Goal: Task Accomplishment & Management: Manage account settings

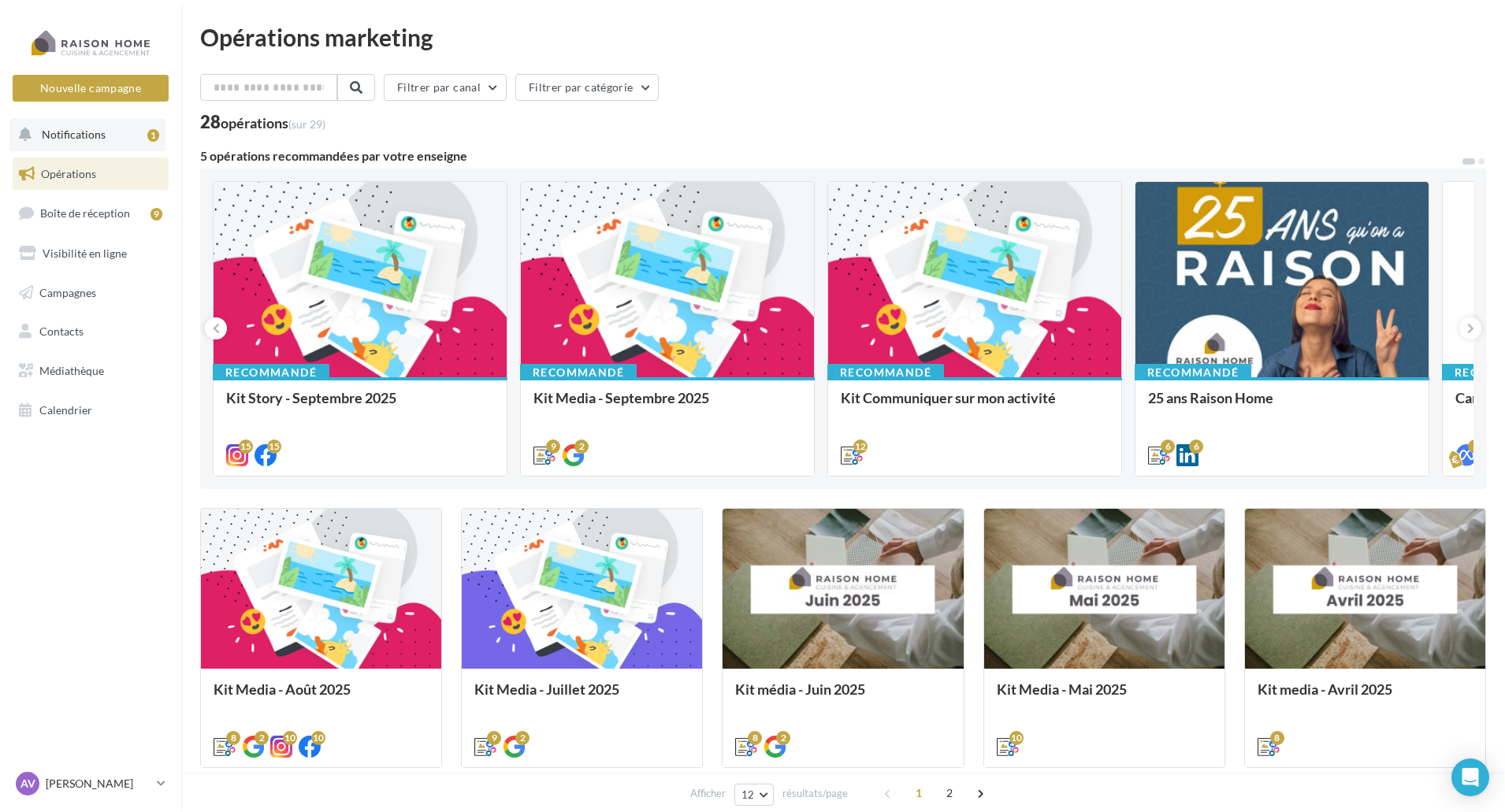
click at [122, 127] on button "Notifications 1" at bounding box center [87, 134] width 156 height 34
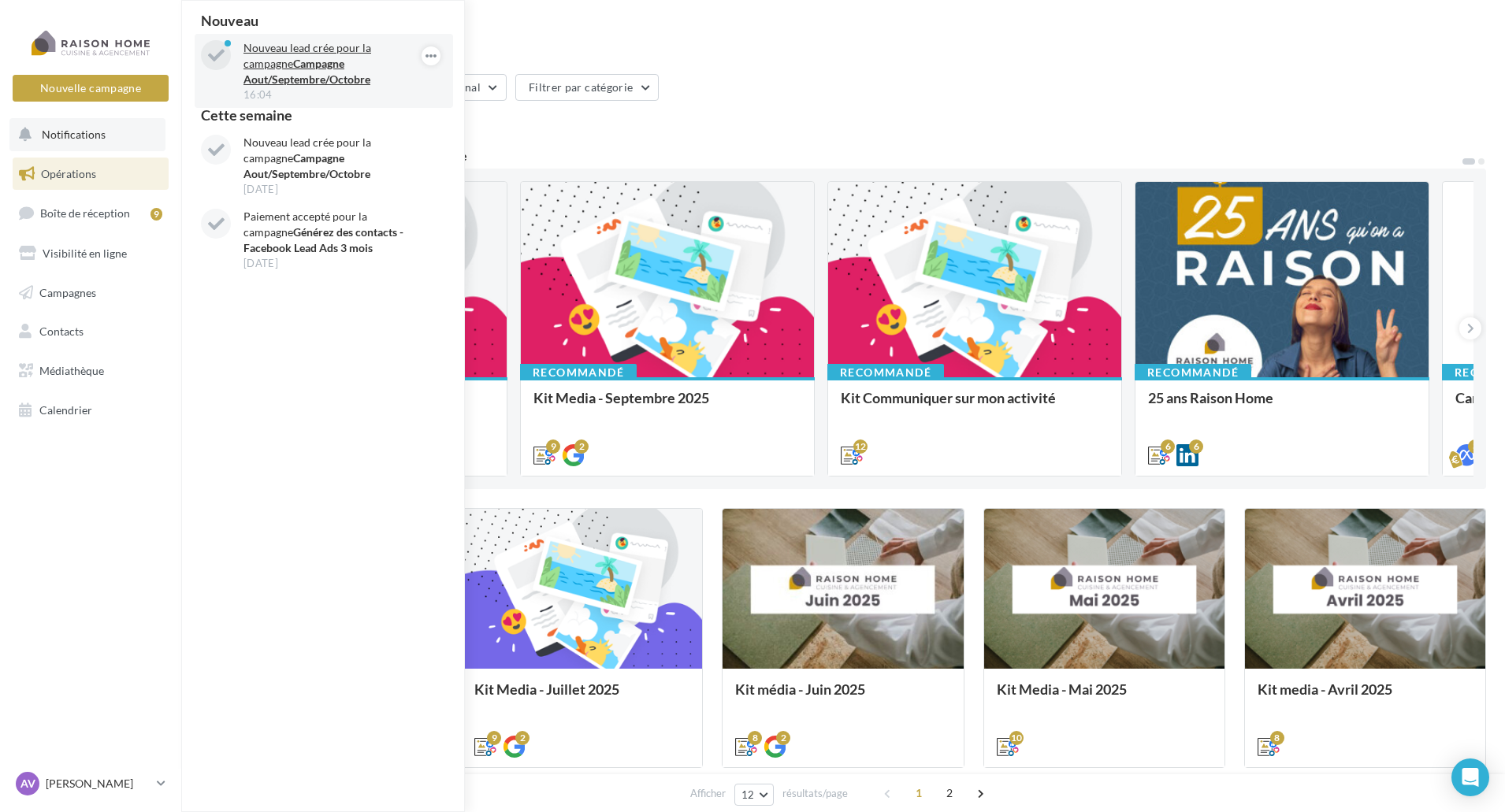
click at [333, 60] on p "Nouveau lead crée pour la campagne Campagne Aout/Septembre/Octobre" at bounding box center [334, 63] width 183 height 47
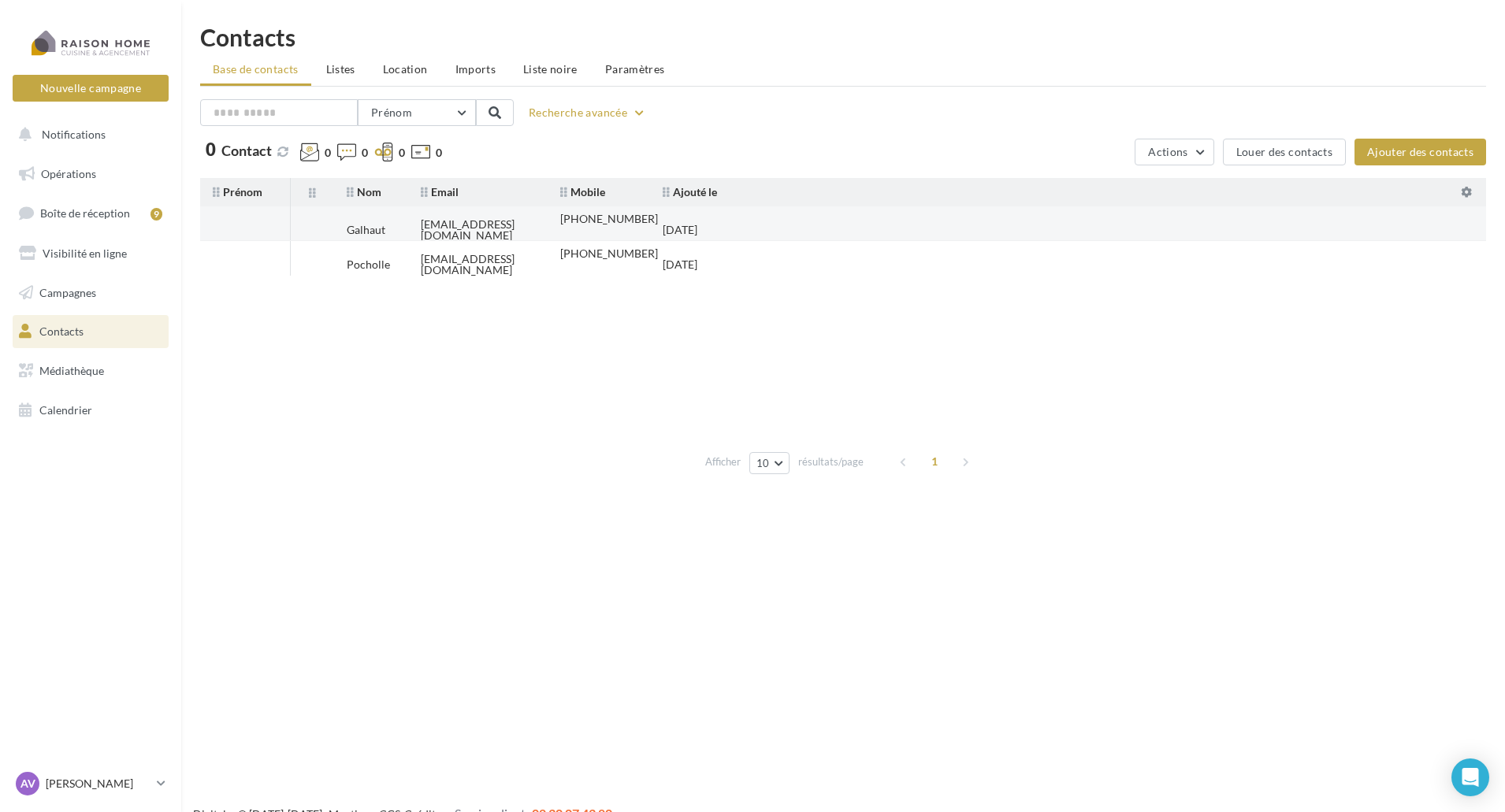
click at [802, 222] on tr "Galhaut [EMAIL_ADDRESS][DOMAIN_NAME] [PHONE_NUMBER] [DATE]" at bounding box center [850, 224] width 1299 height 34
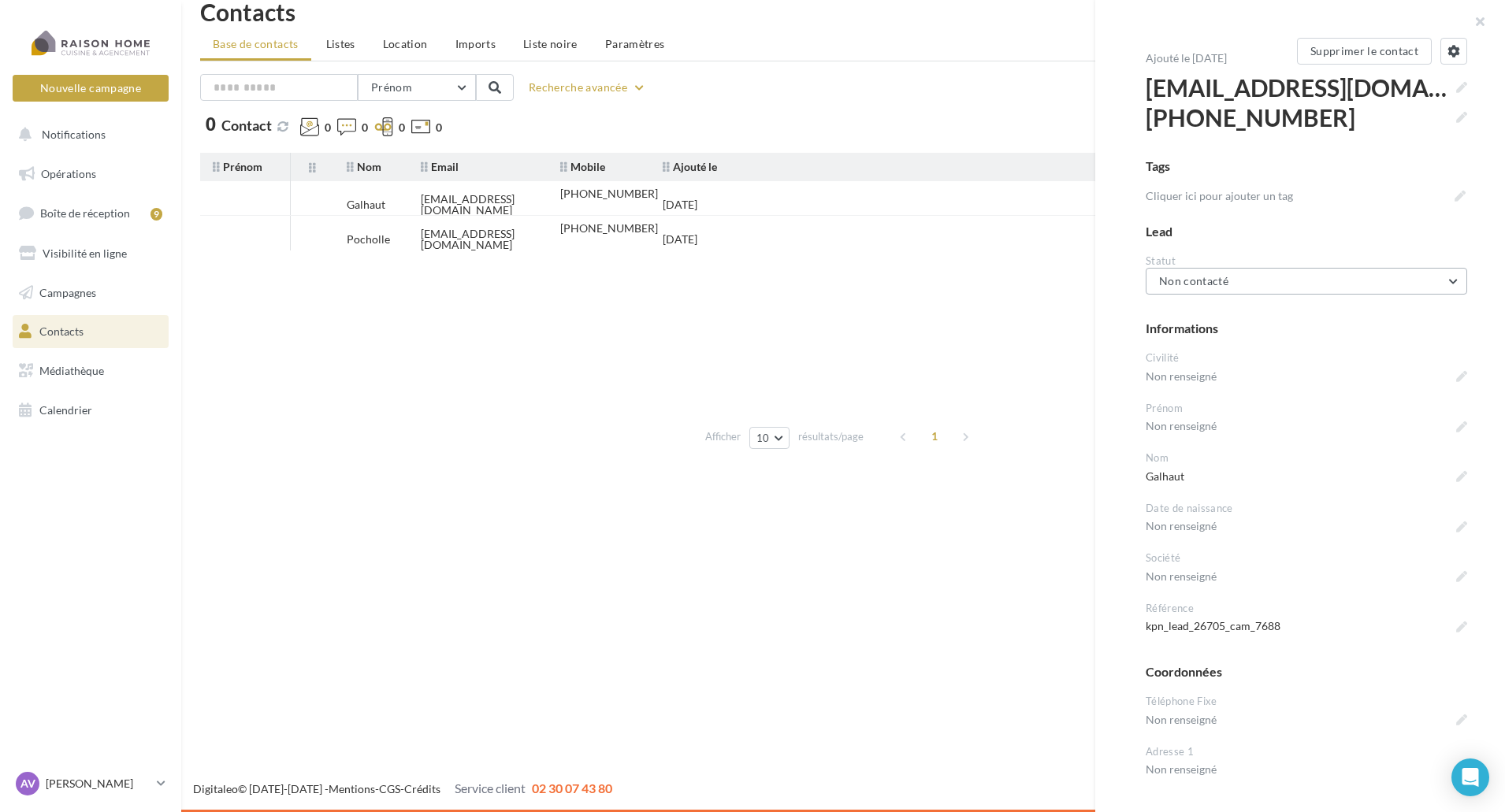
click at [1229, 288] on button "Non contacté" at bounding box center [1307, 282] width 322 height 27
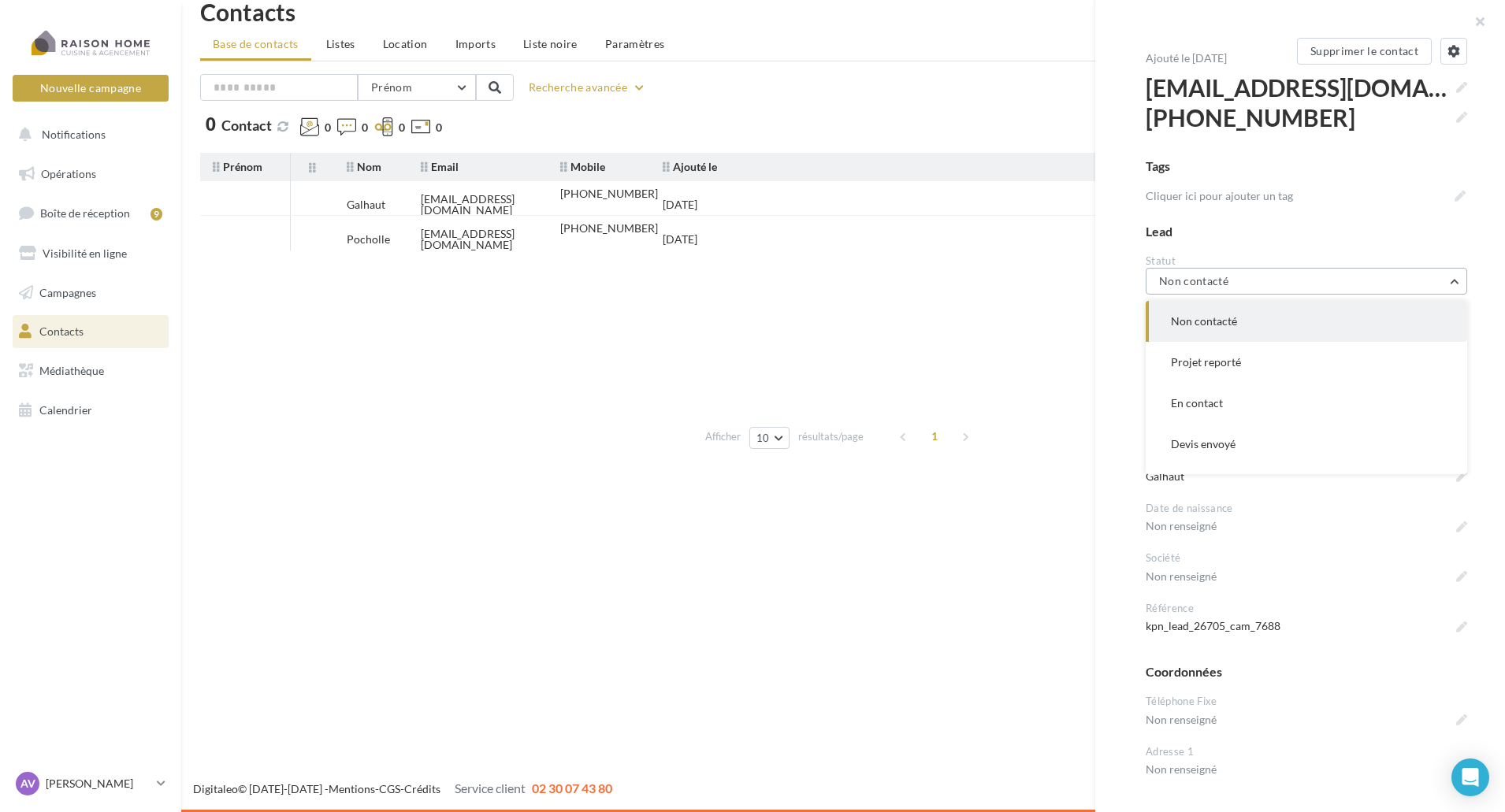
click at [1229, 282] on button "Non contacté" at bounding box center [1307, 282] width 322 height 27
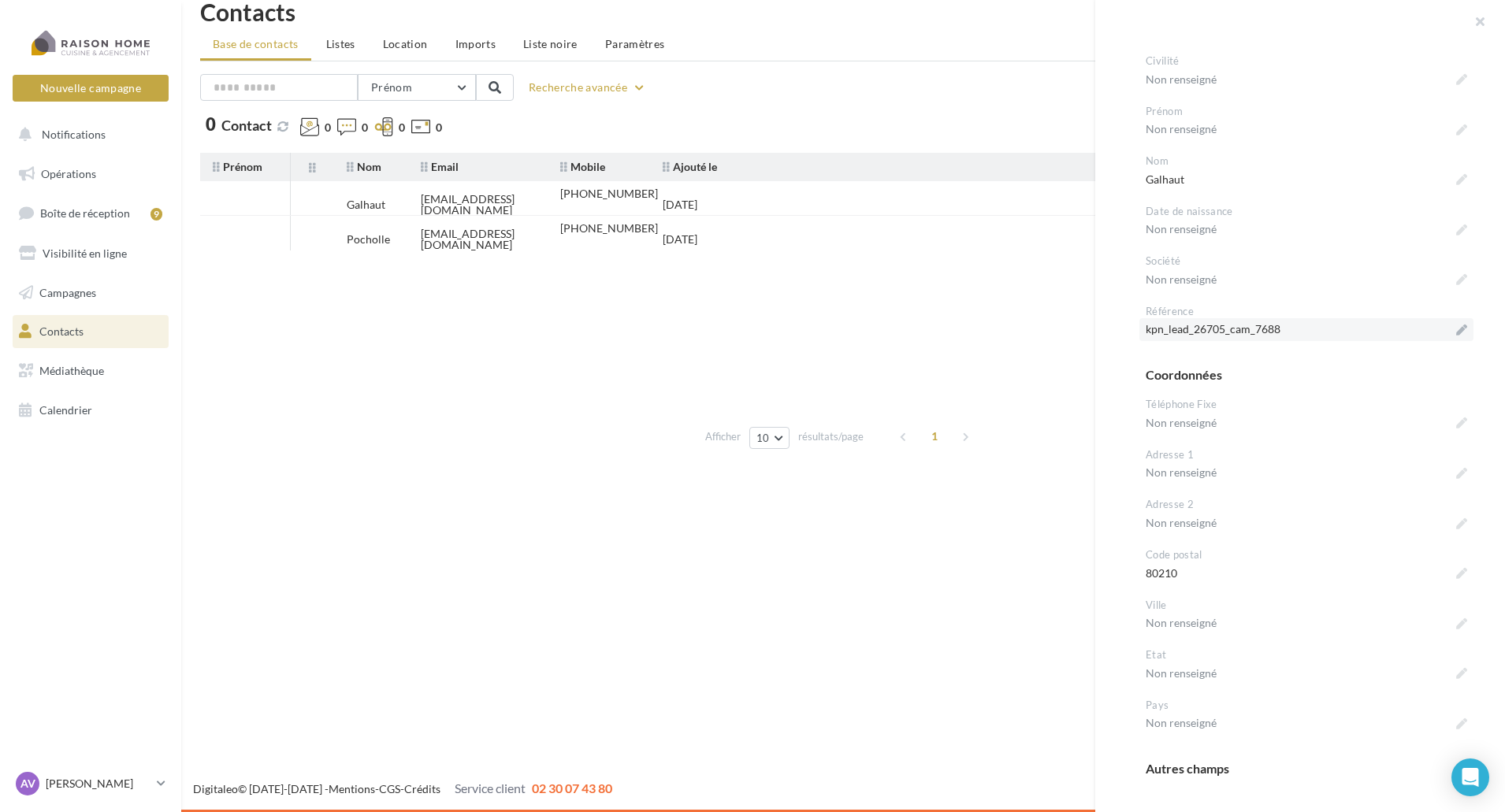
scroll to position [322, 0]
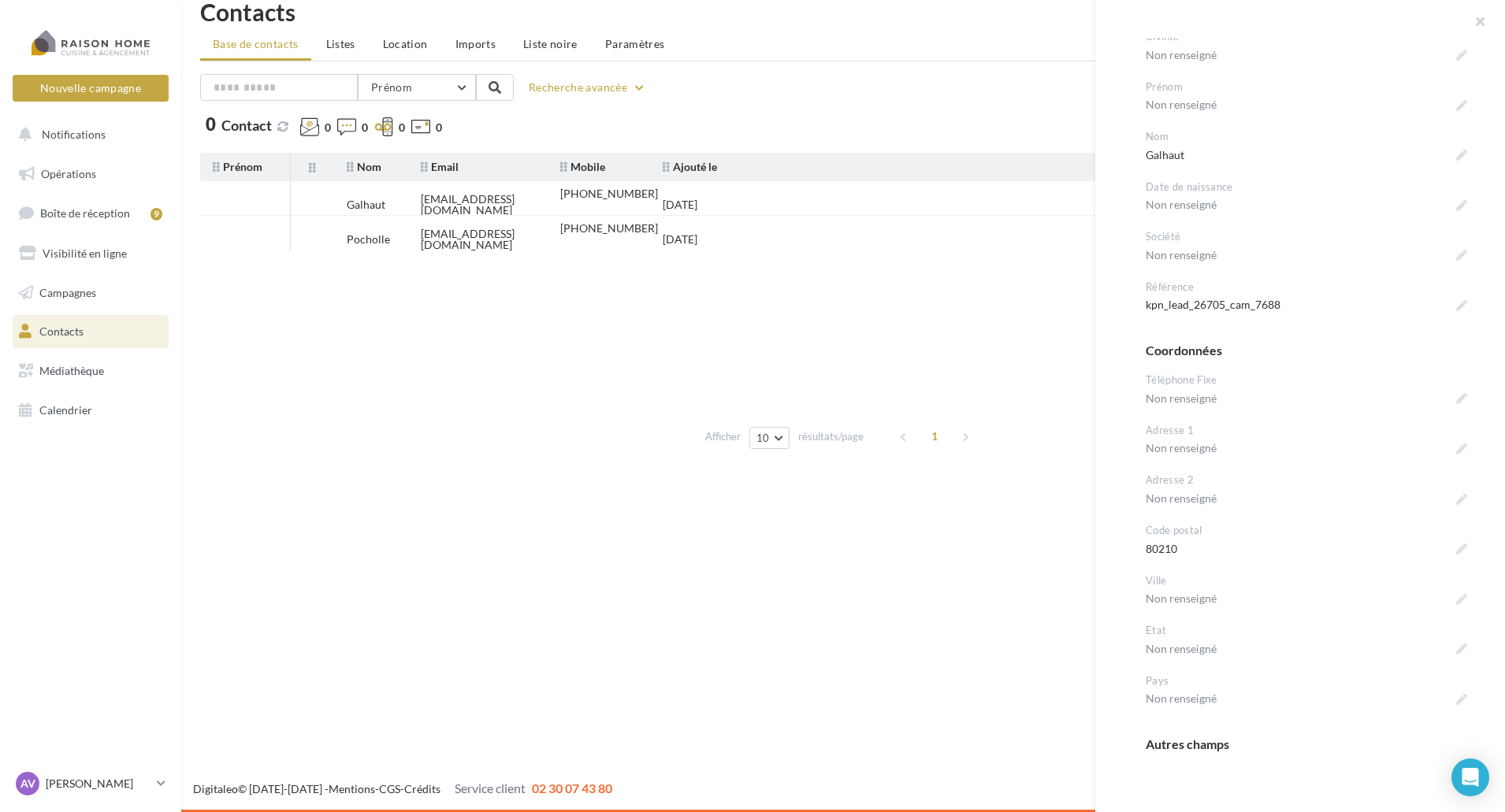
click at [1211, 744] on div "Autres champs" at bounding box center [1307, 744] width 322 height 18
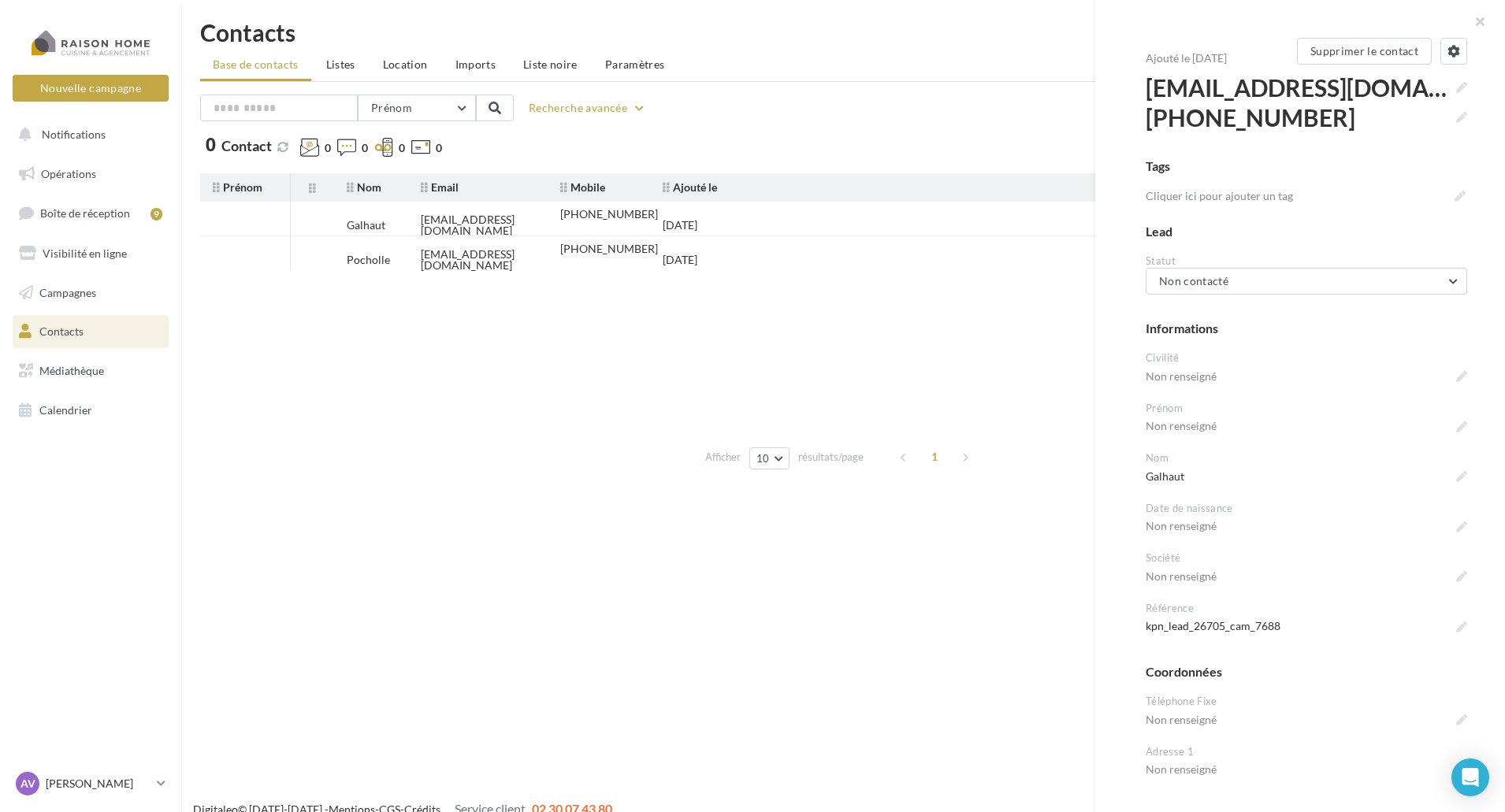
scroll to position [0, 0]
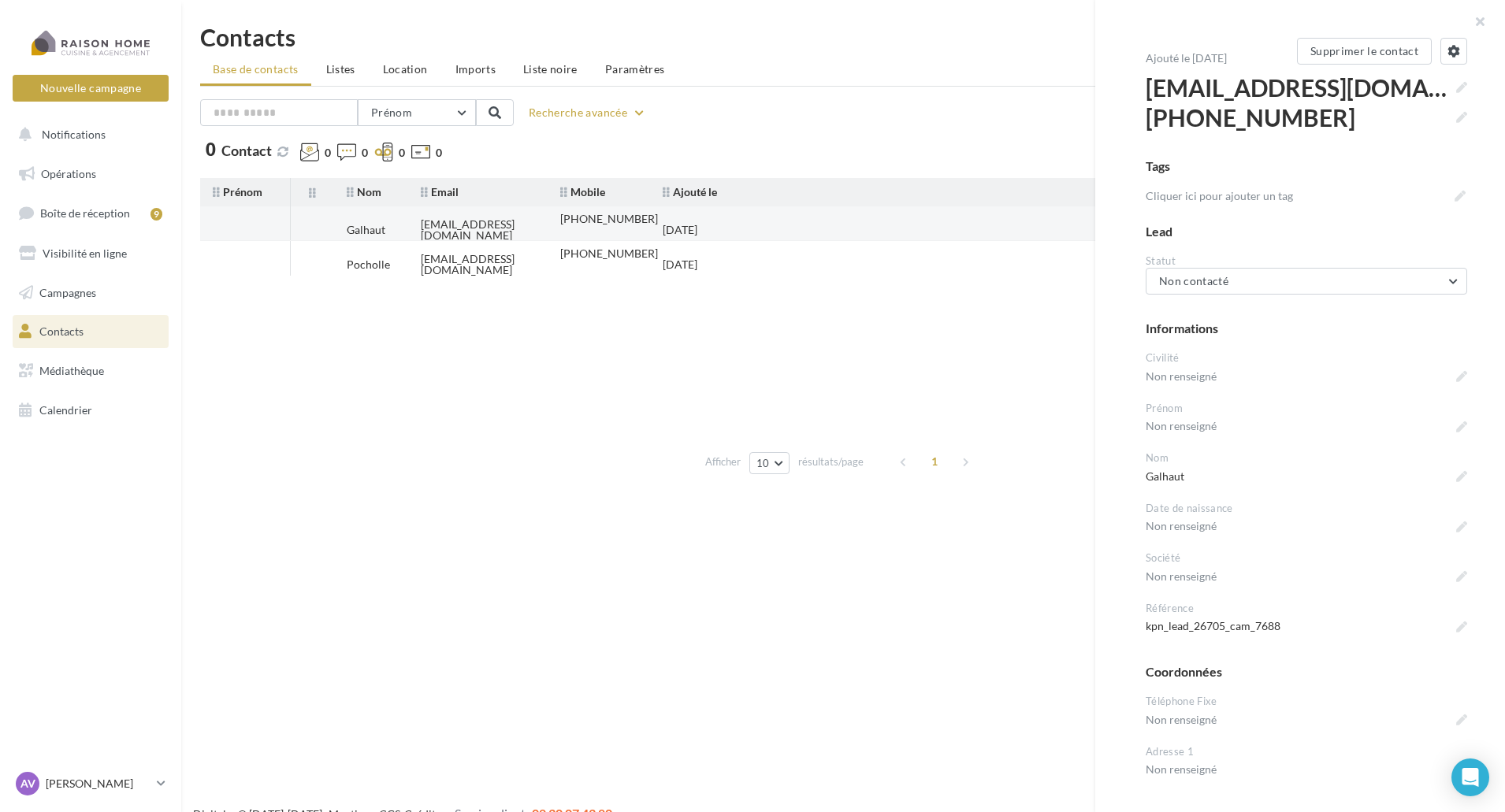
click at [606, 224] on div "+33683019347" at bounding box center [609, 219] width 98 height 11
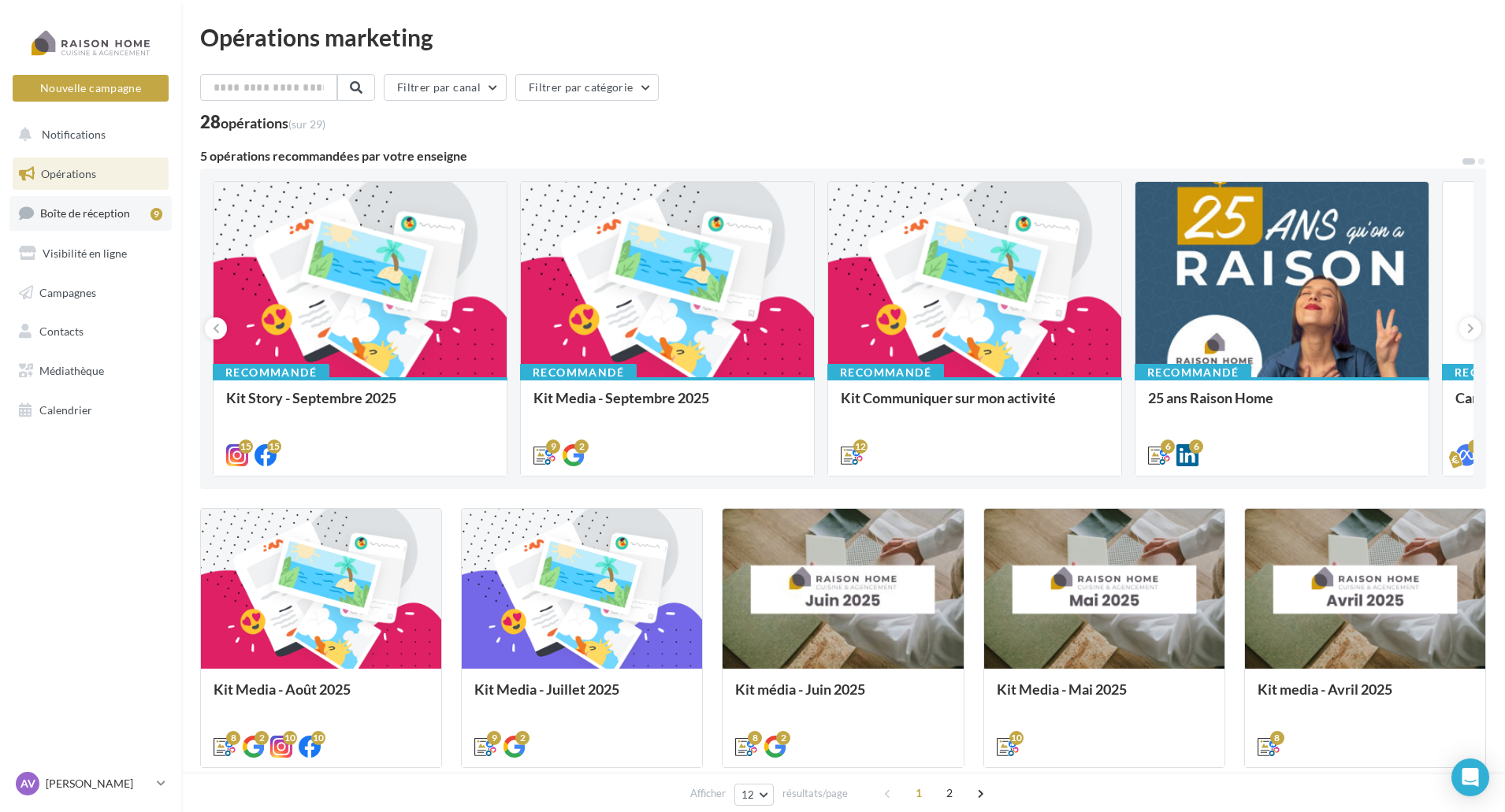
click at [102, 213] on span "Boîte de réception" at bounding box center [85, 214] width 90 height 13
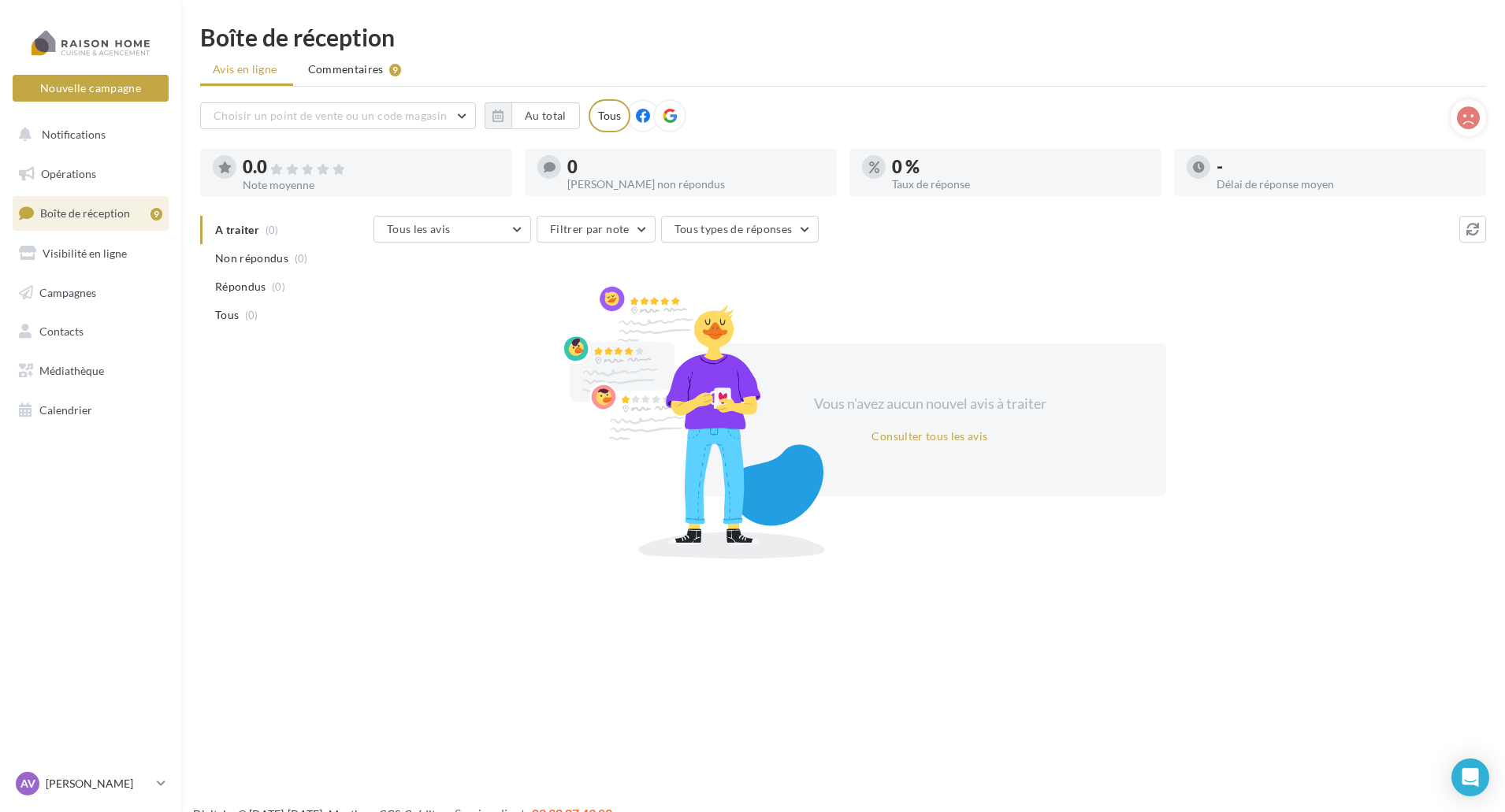
click at [307, 74] on li "Commentaires 9" at bounding box center [354, 70] width 119 height 29
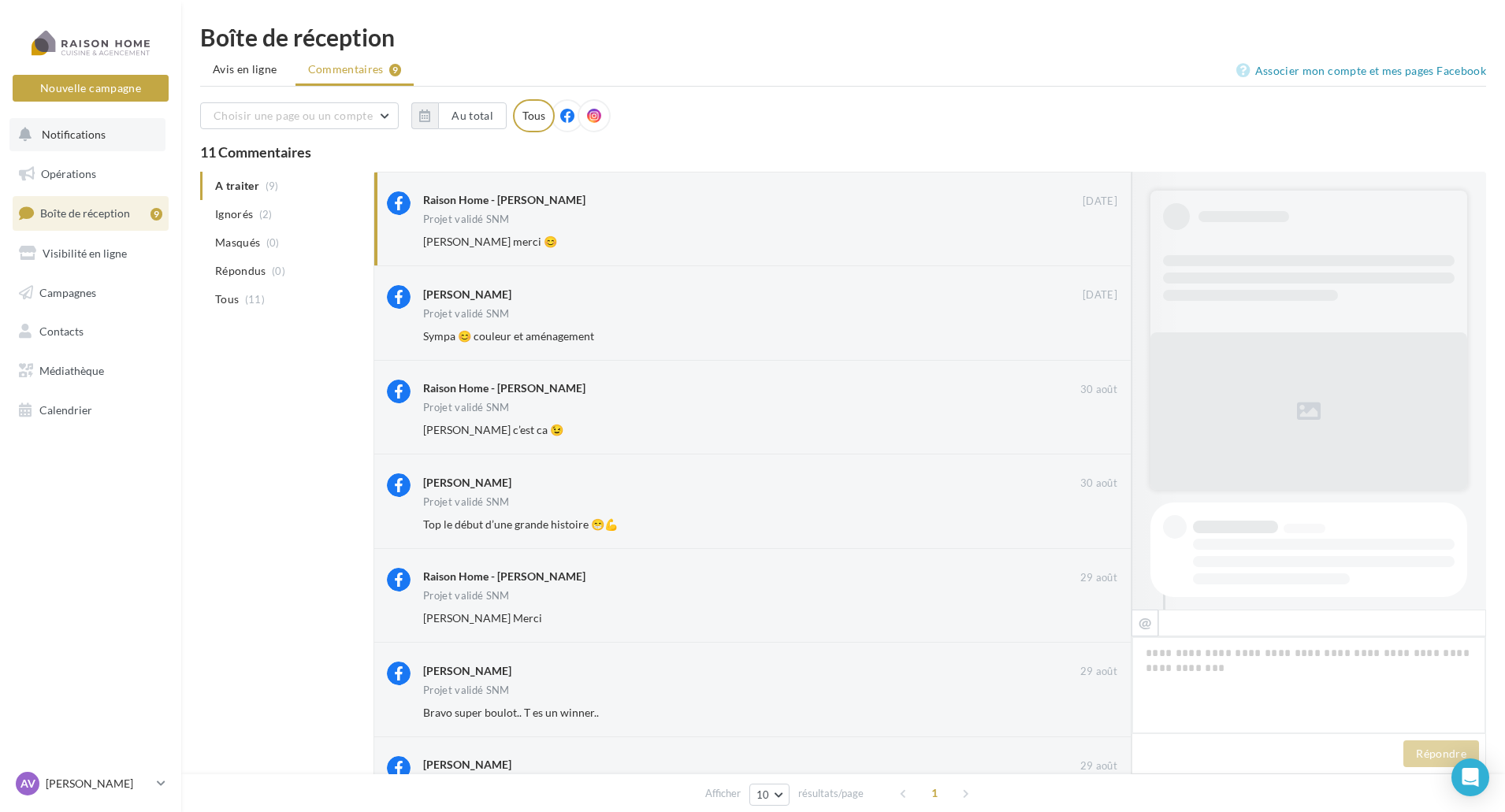
scroll to position [688, 0]
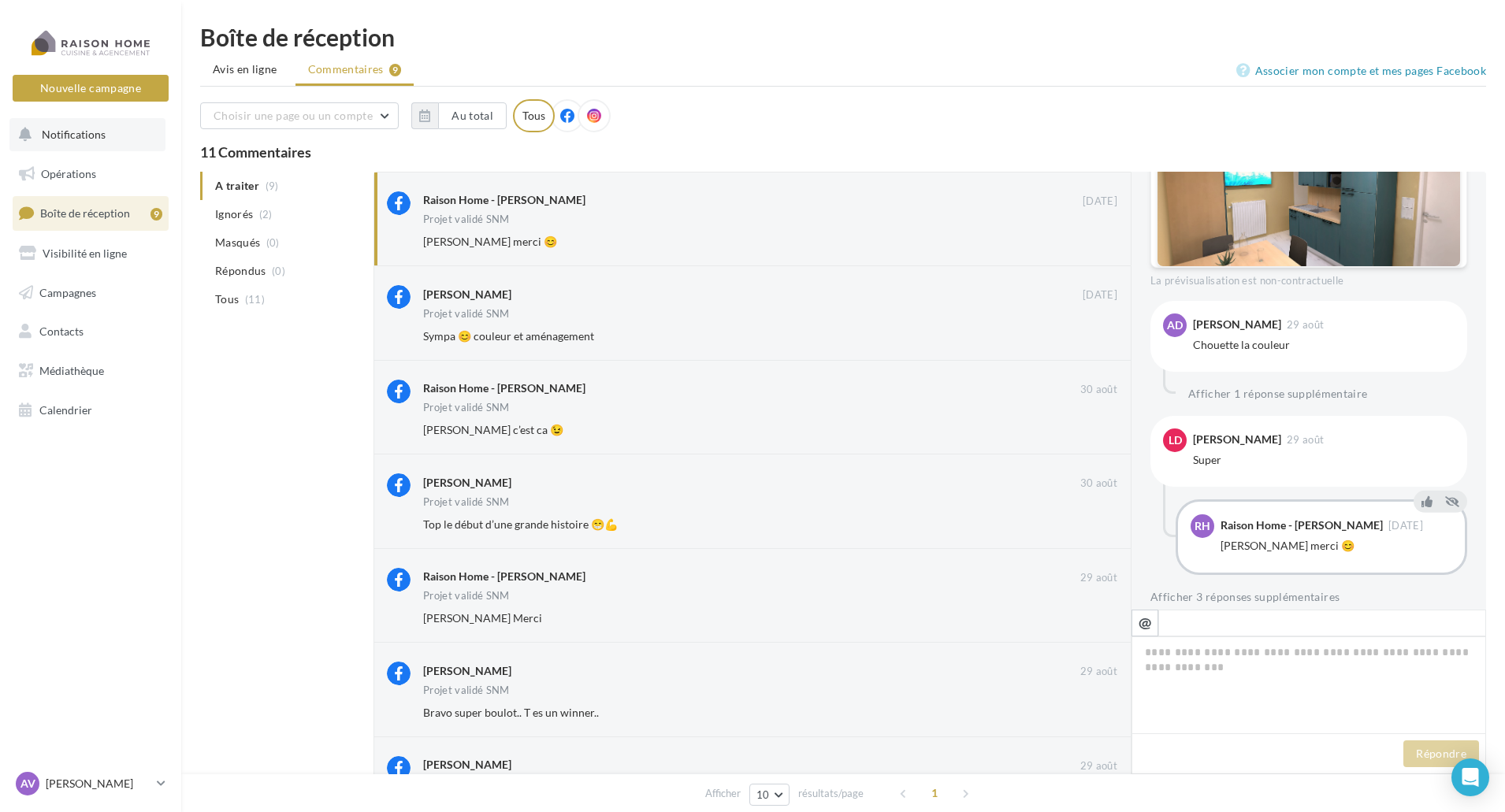
click at [97, 142] on button "Notifications" at bounding box center [87, 134] width 156 height 34
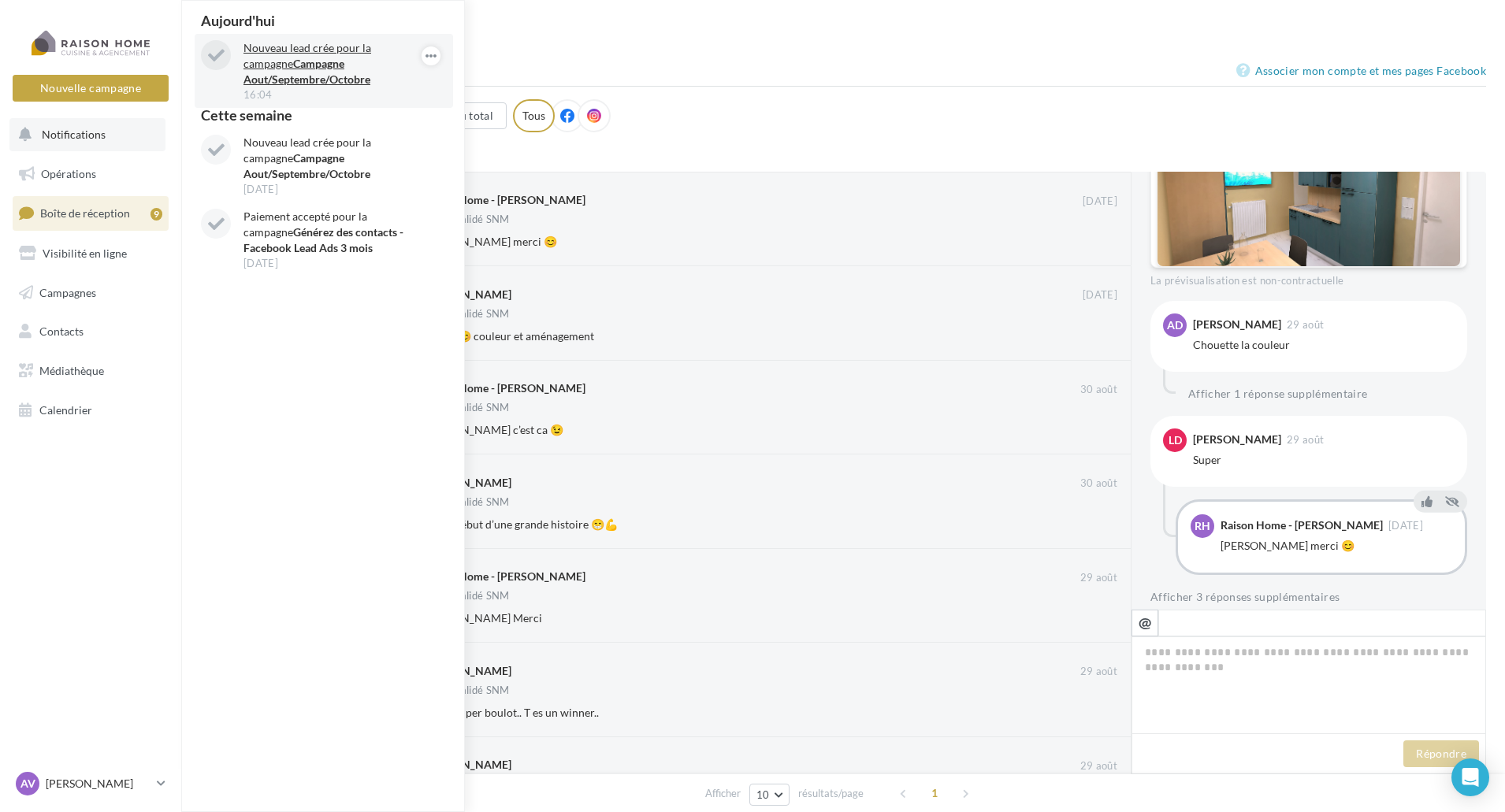
click at [297, 81] on strong "Campagne Aout/Septembre/Octobre" at bounding box center [307, 71] width 126 height 29
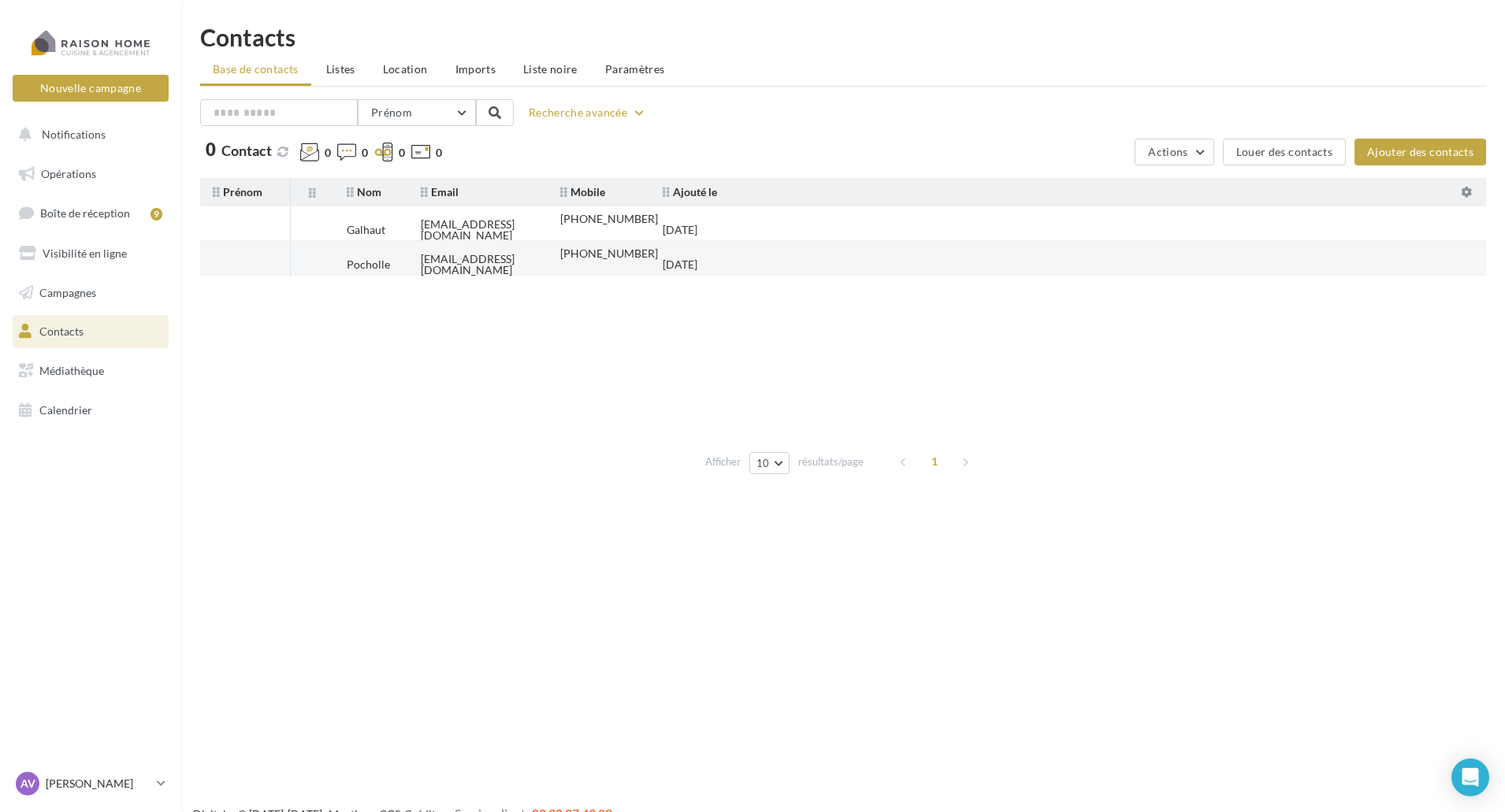
click at [800, 266] on tr "Pocholle [EMAIL_ADDRESS][DOMAIN_NAME] [PHONE_NUMBER] [DATE]" at bounding box center [850, 259] width 1299 height 34
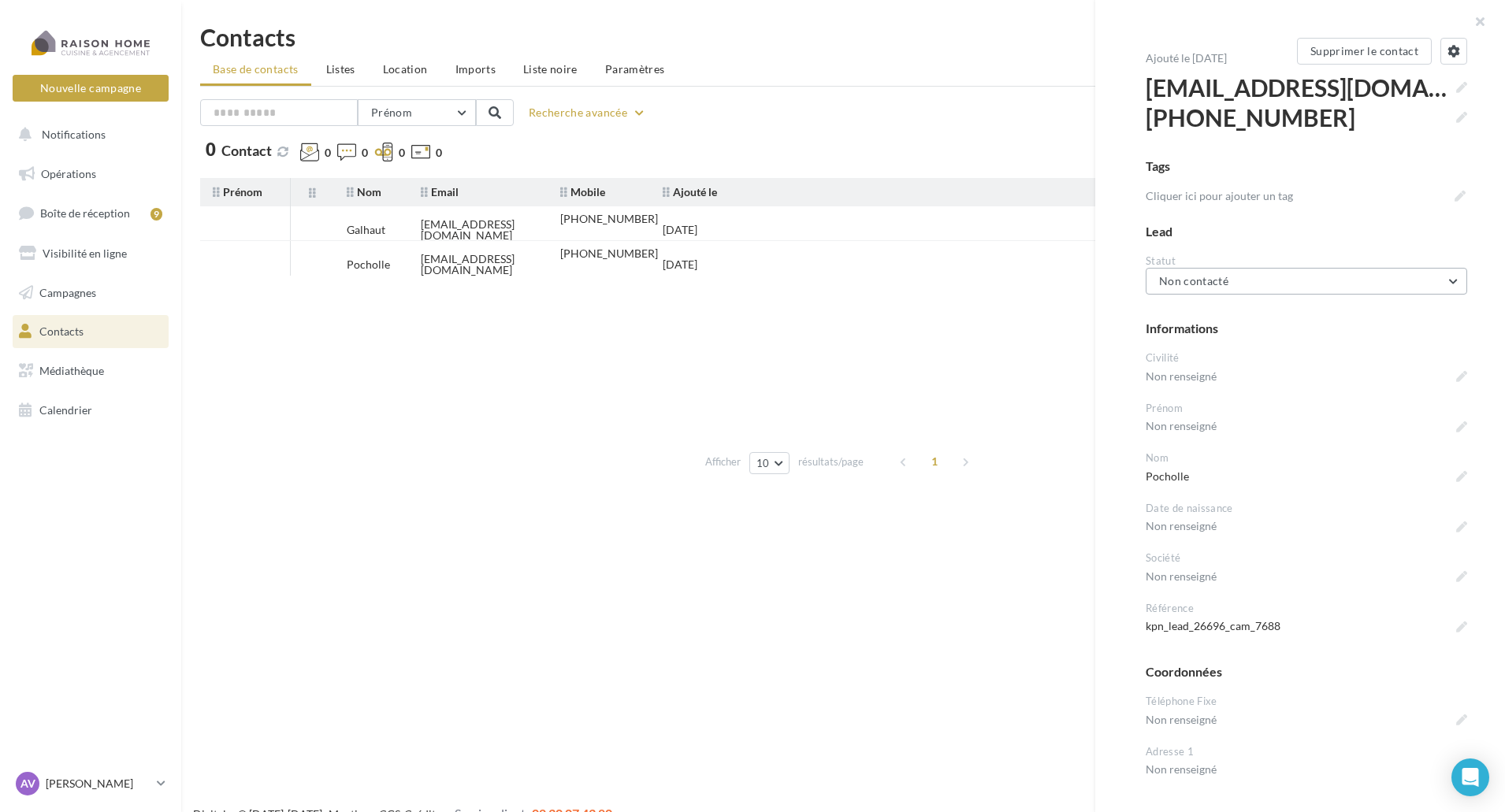
click at [1210, 283] on span "Non contacté" at bounding box center [1194, 281] width 69 height 13
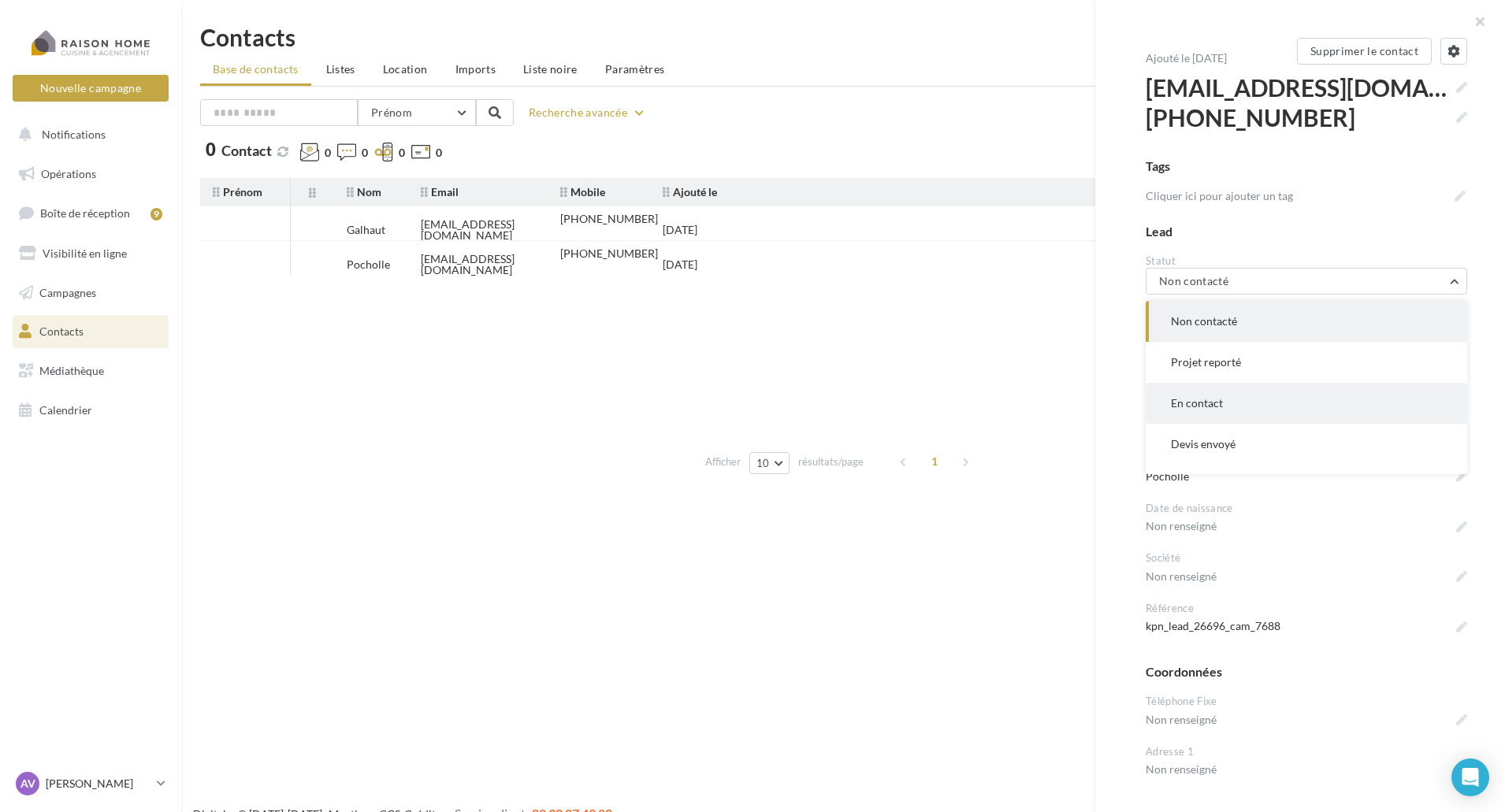
click at [1235, 398] on button "En contact" at bounding box center [1307, 403] width 322 height 41
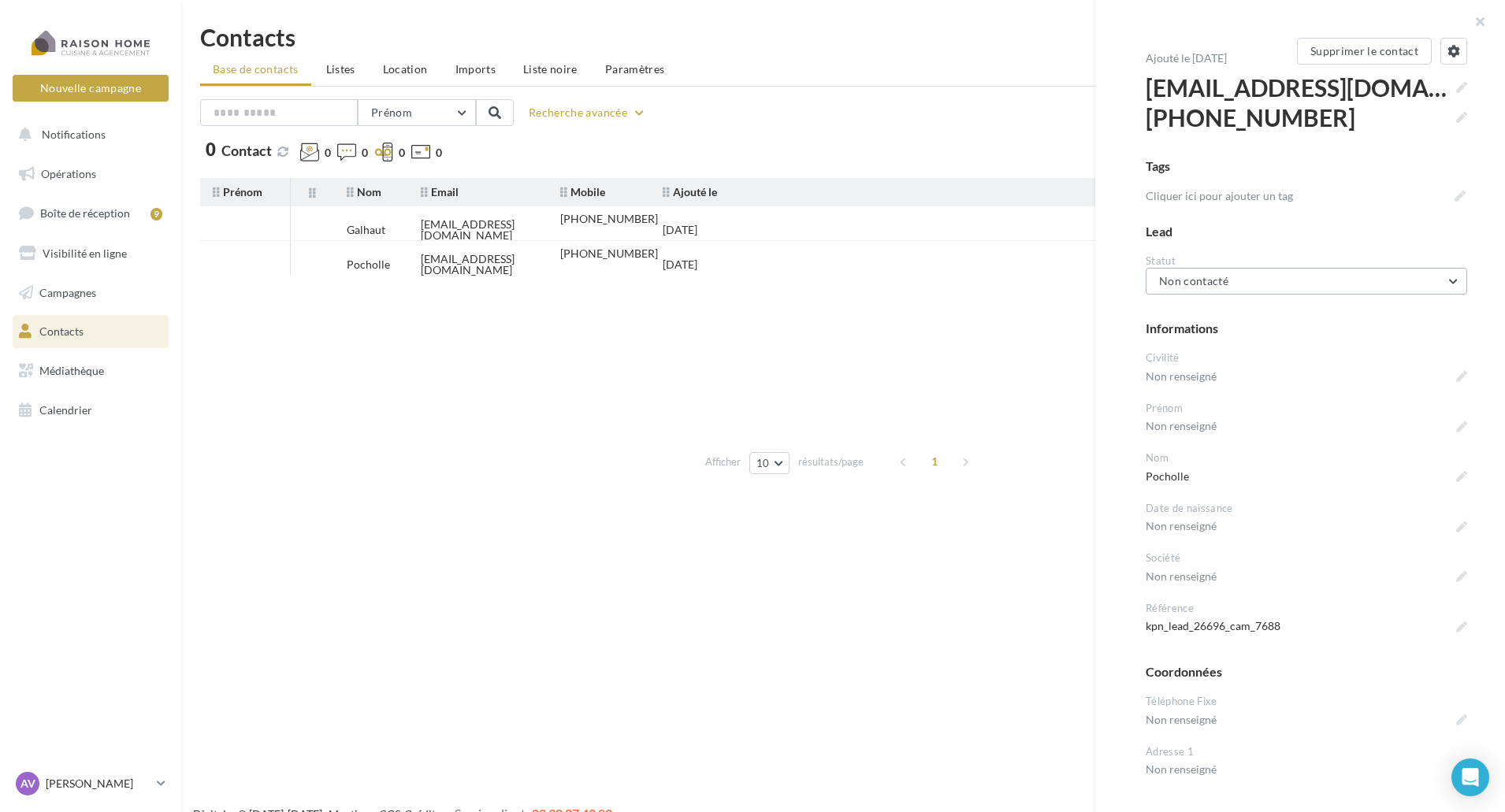
click at [1158, 282] on button "Non contacté" at bounding box center [1307, 282] width 322 height 27
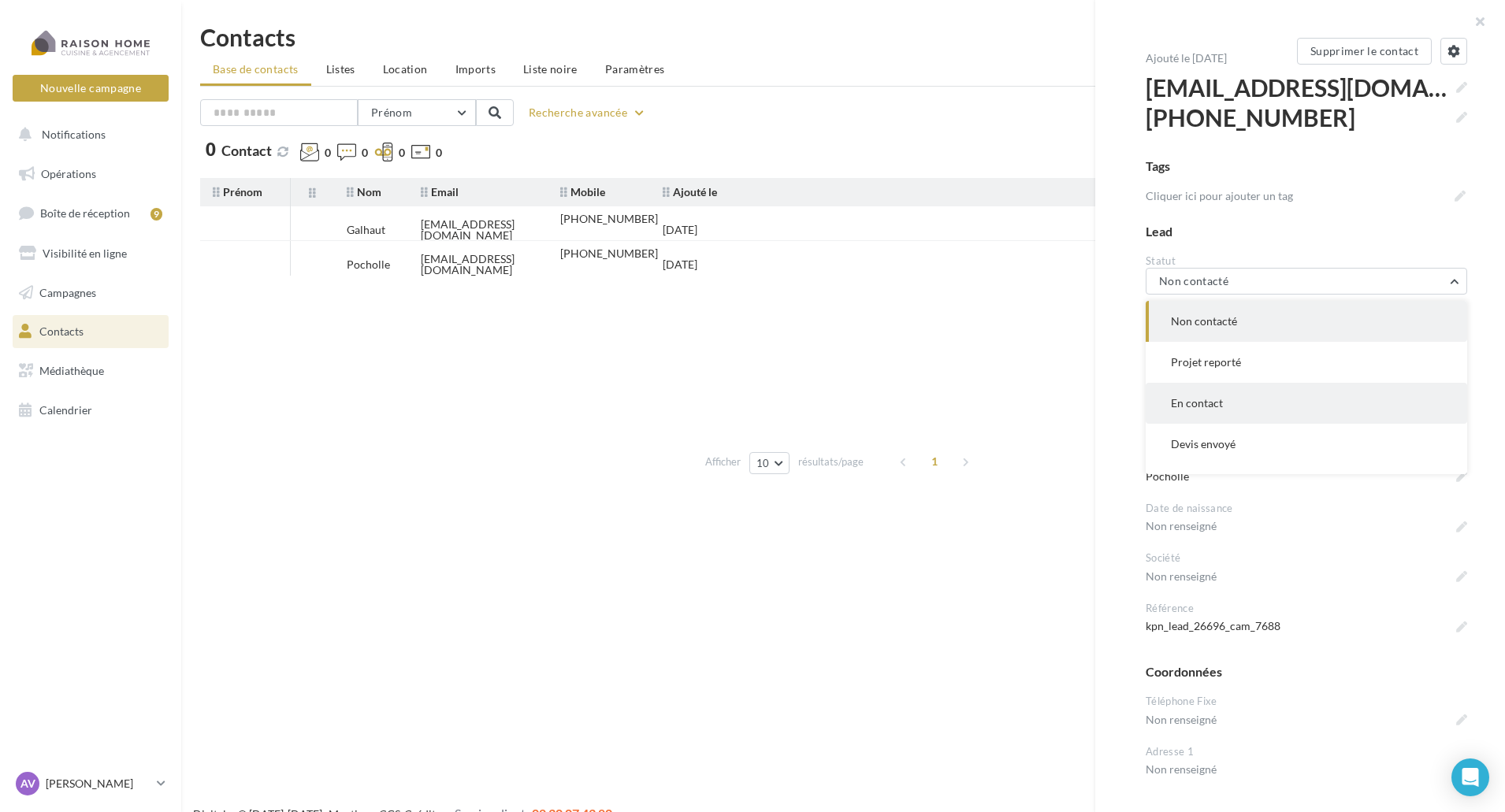
click at [1192, 392] on button "En contact" at bounding box center [1307, 403] width 322 height 41
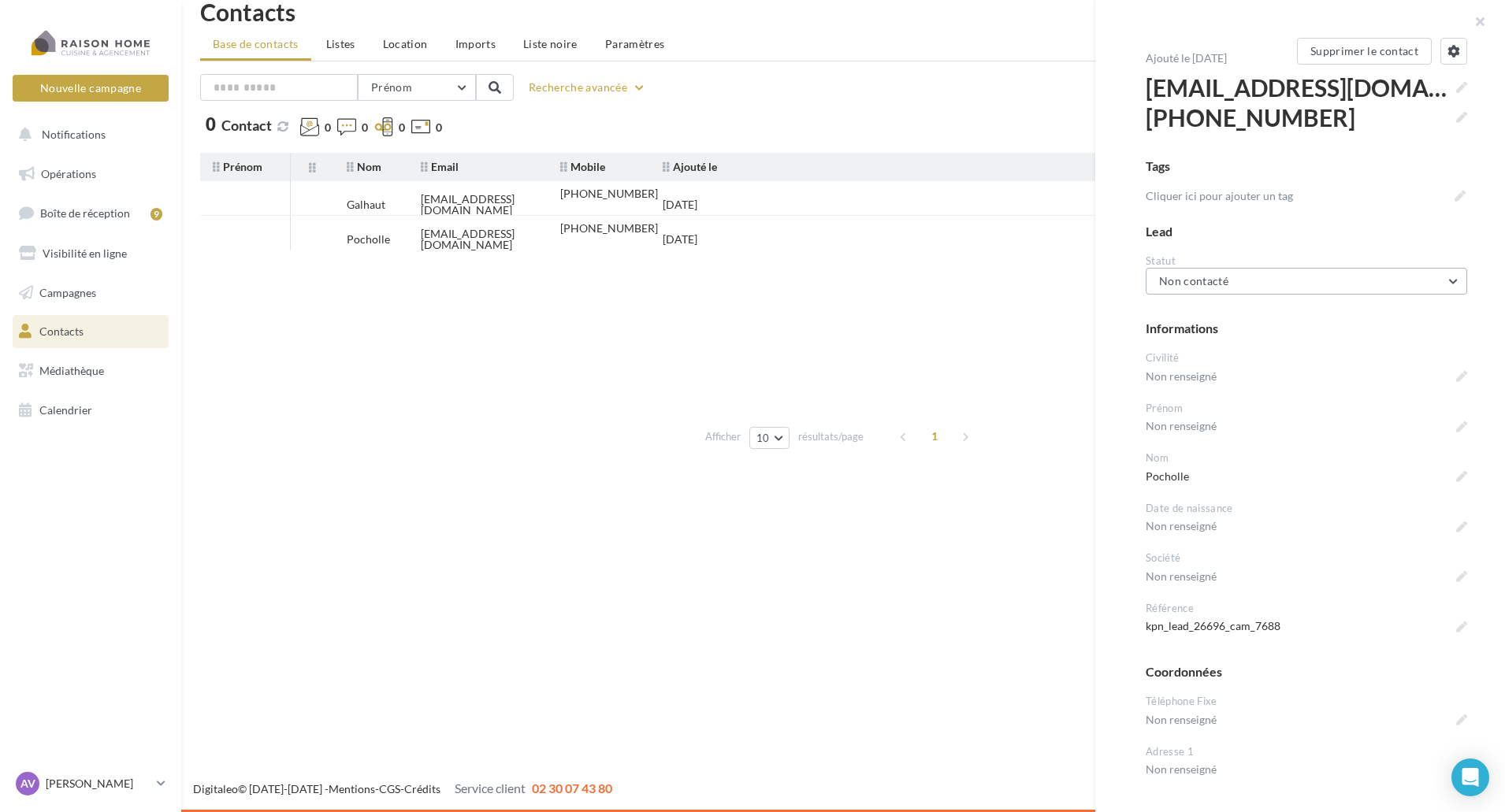
click at [1324, 282] on button "Non contacté" at bounding box center [1307, 282] width 322 height 27
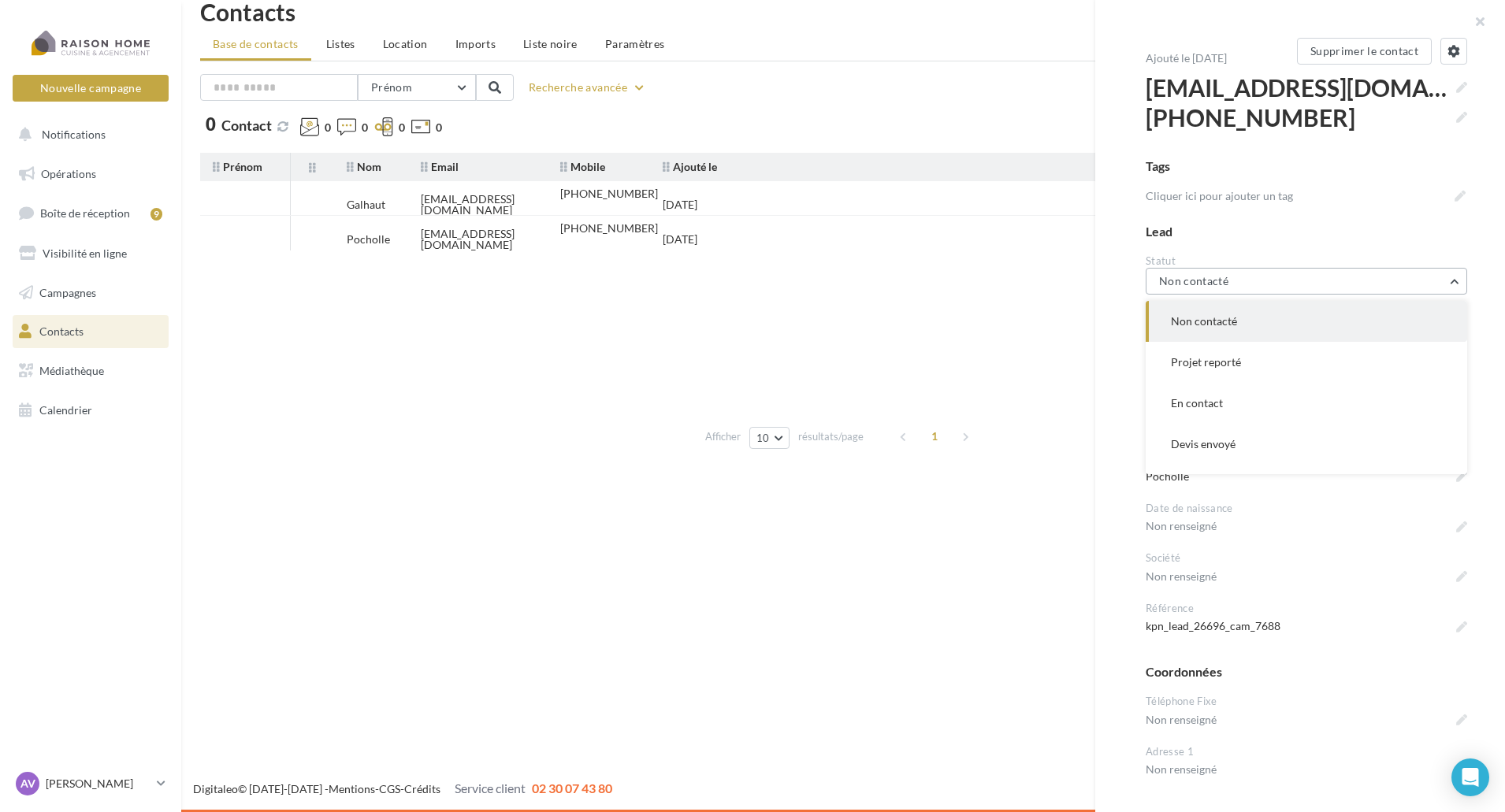
click at [1284, 286] on button "Non contacté" at bounding box center [1307, 282] width 322 height 27
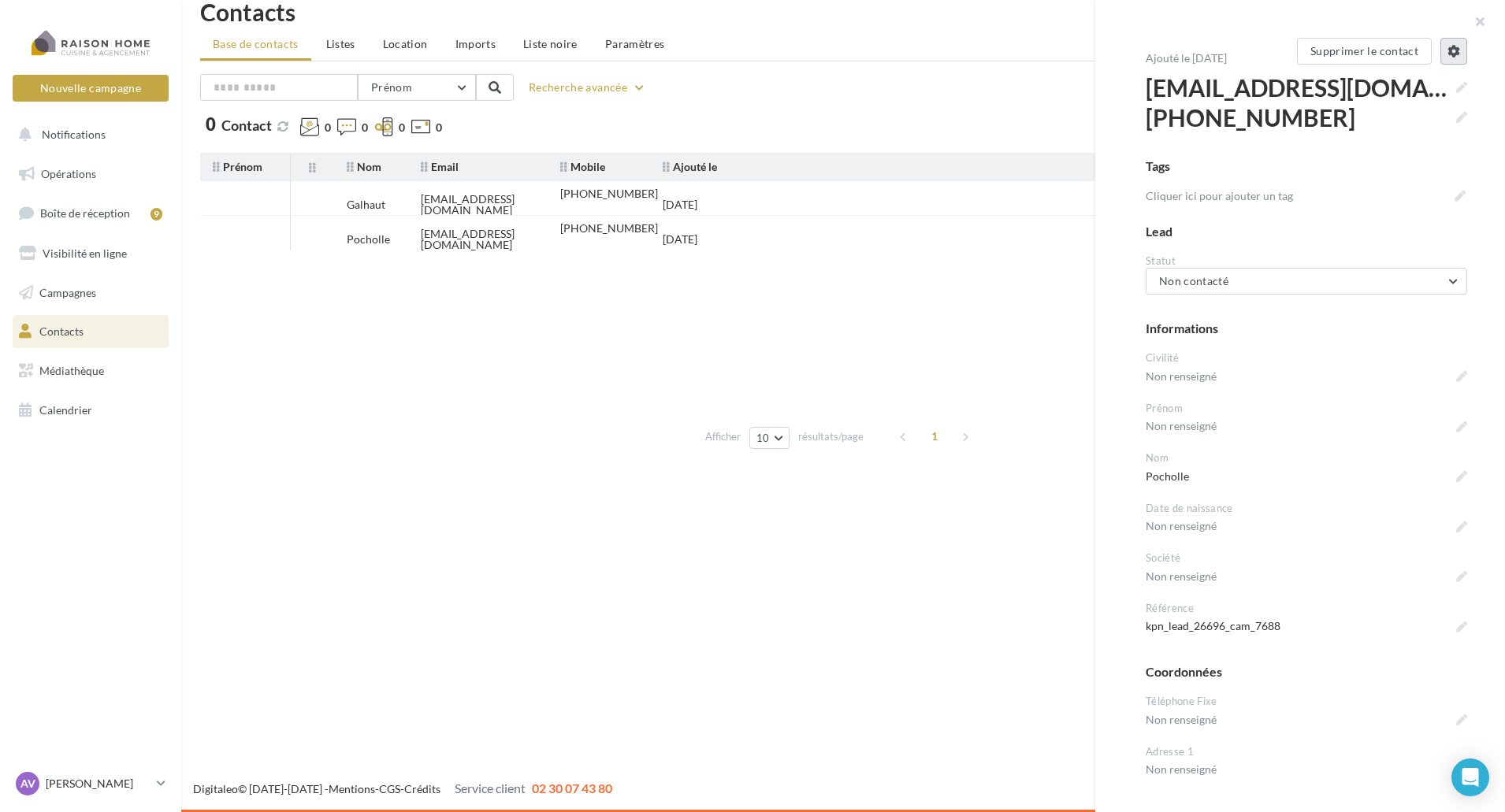
click at [1442, 60] on button at bounding box center [1454, 51] width 27 height 27
click at [1475, 23] on button "button" at bounding box center [1473, 23] width 63 height 47
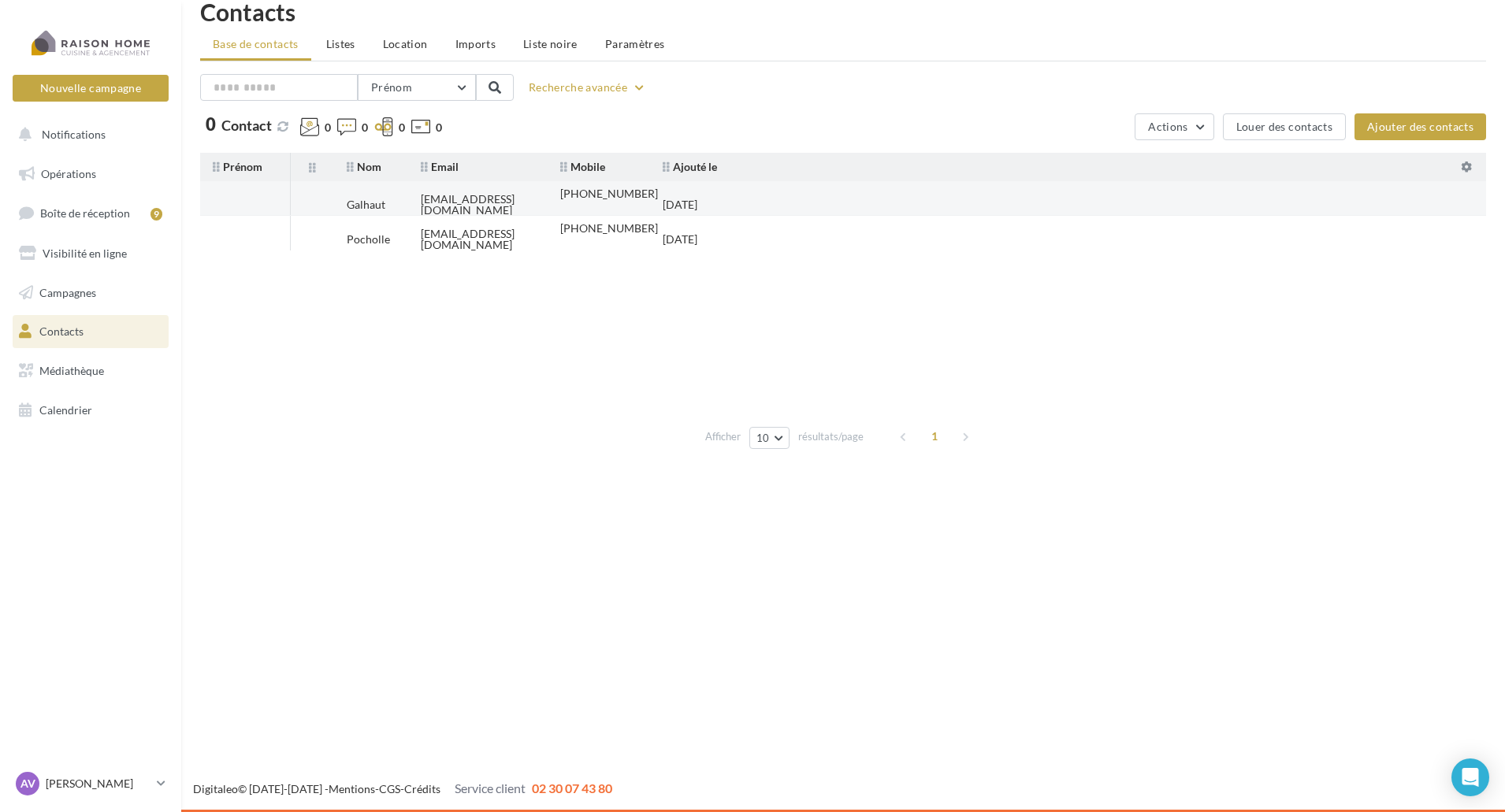
click at [789, 199] on tr "Galhaut [EMAIL_ADDRESS][DOMAIN_NAME] [PHONE_NUMBER] [DATE]" at bounding box center [850, 198] width 1299 height 34
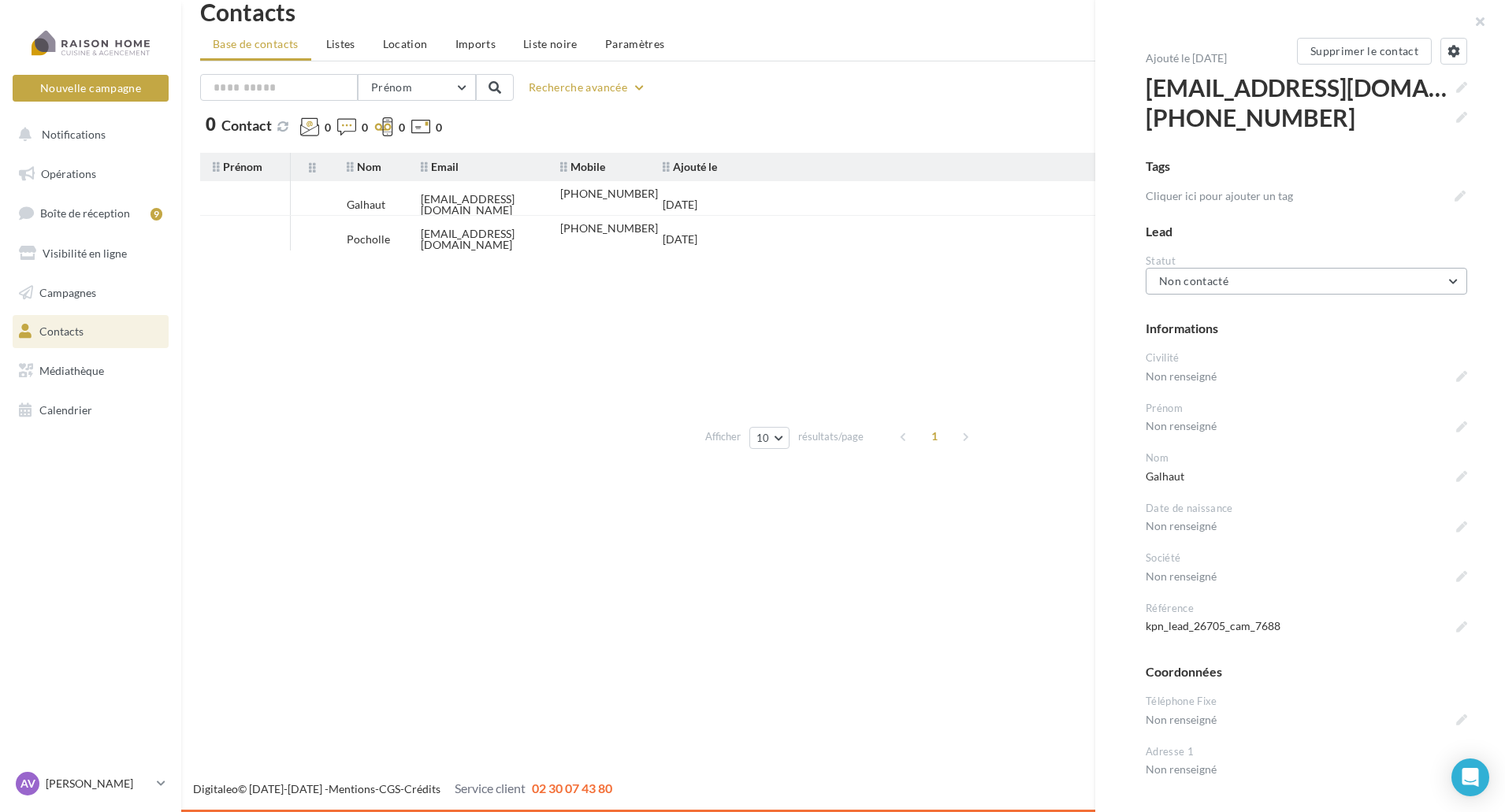
click at [1326, 283] on button "Non contacté" at bounding box center [1307, 282] width 322 height 27
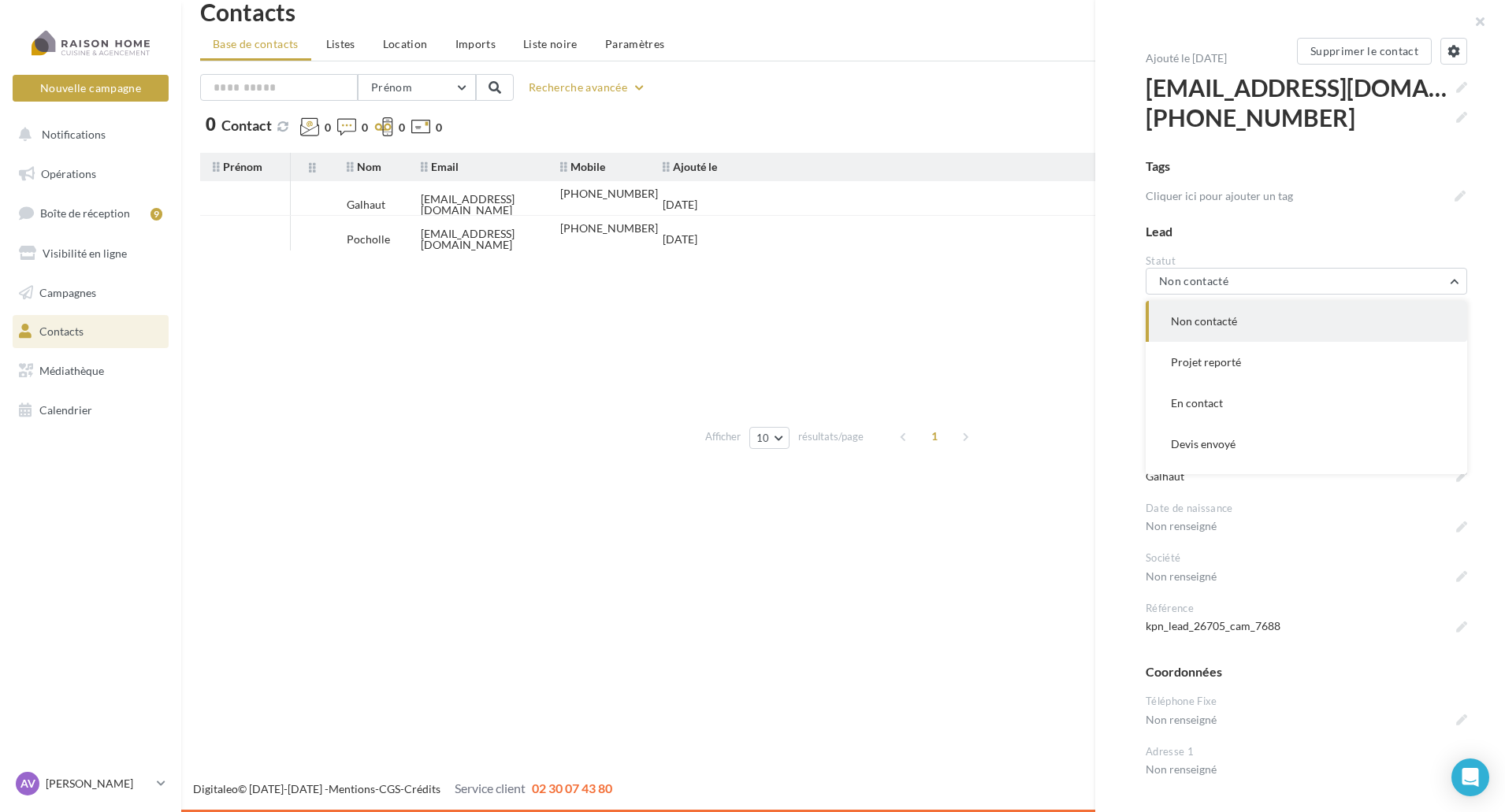
click at [1268, 396] on button "En contact" at bounding box center [1307, 403] width 322 height 41
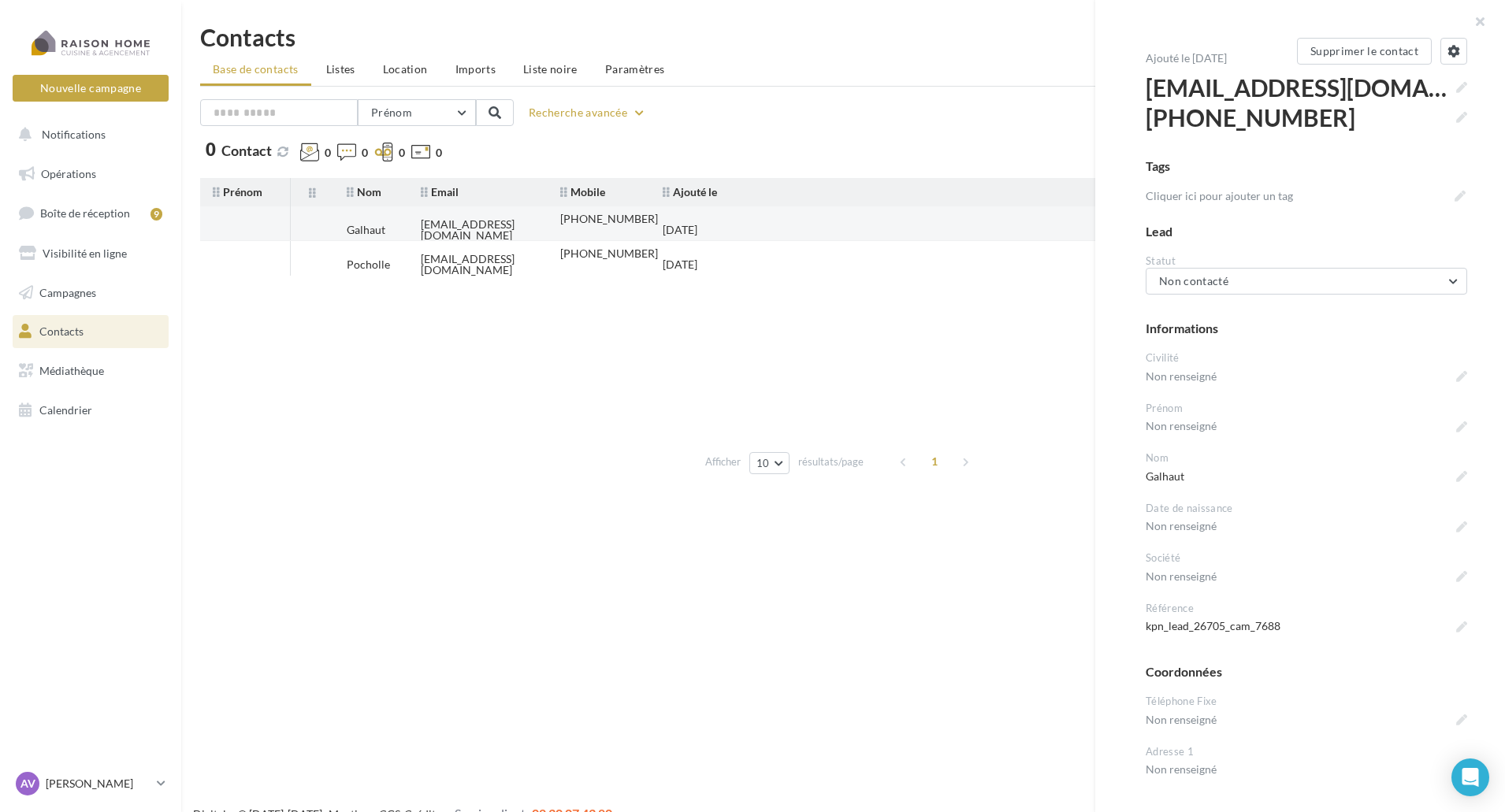
click at [559, 229] on td "[PHONE_NUMBER]" at bounding box center [599, 230] width 103 height 47
click at [341, 77] on li "Listes" at bounding box center [340, 70] width 55 height 29
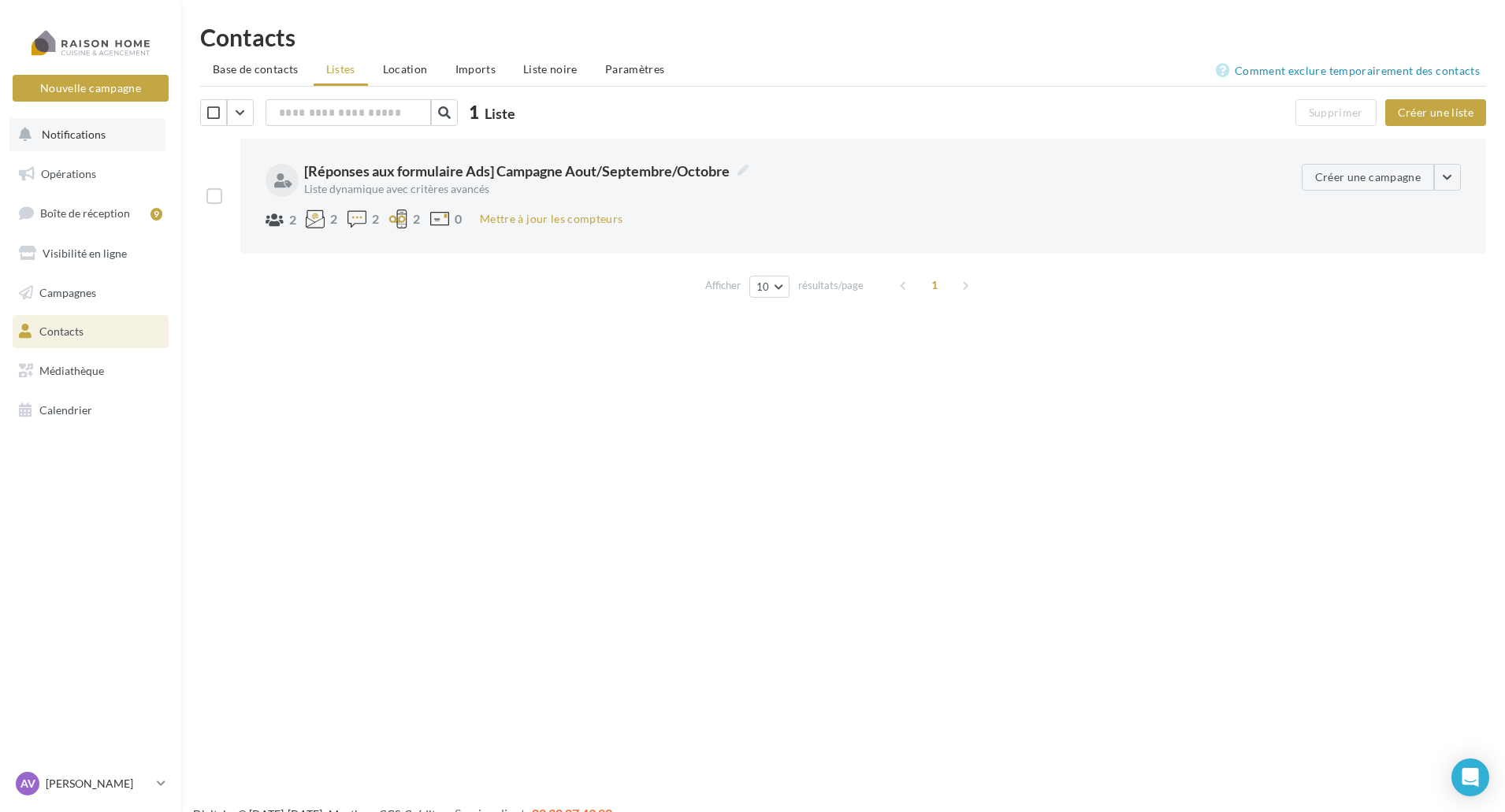
click at [109, 135] on button "Notifications" at bounding box center [87, 134] width 156 height 34
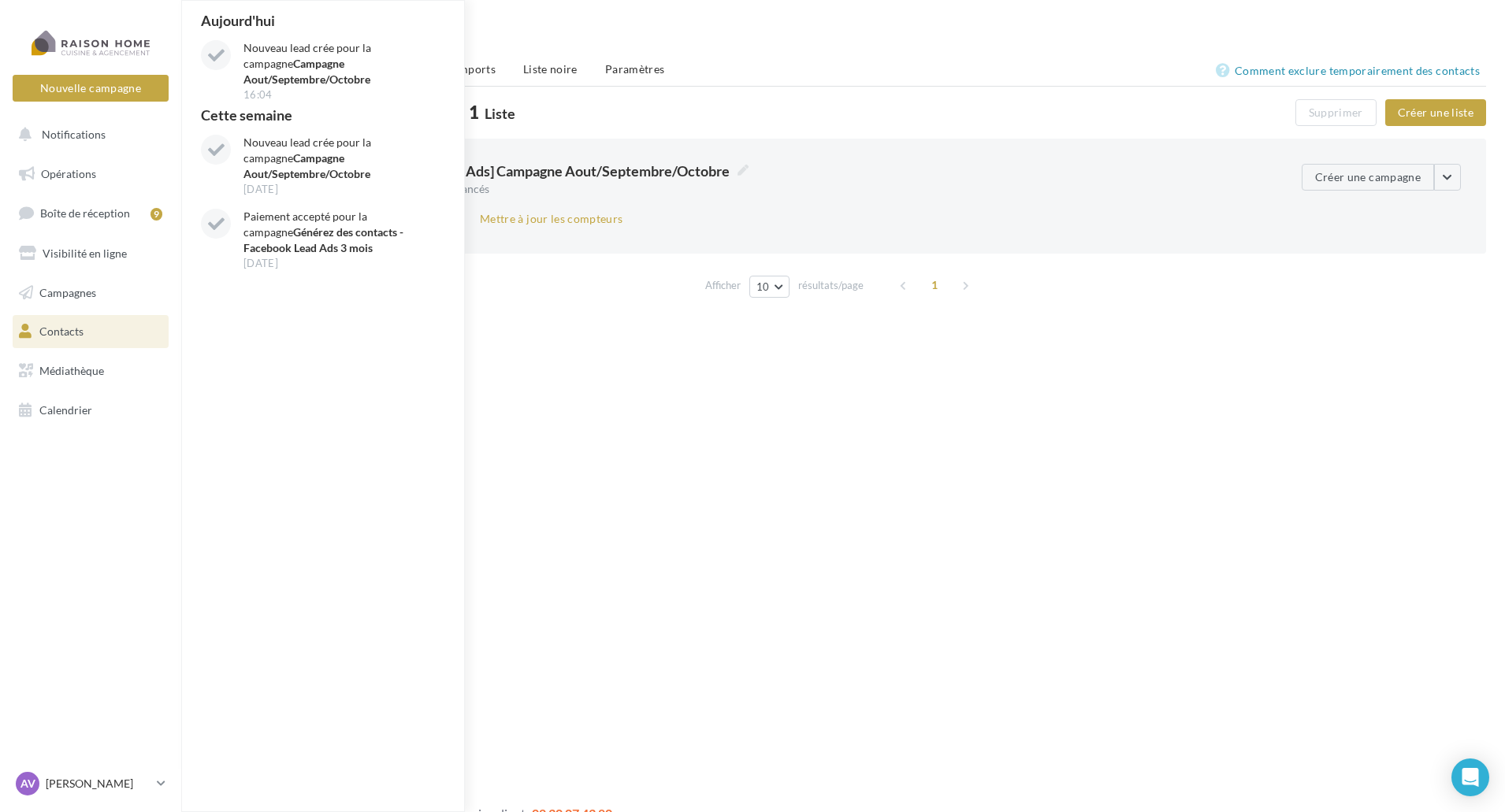
click at [714, 371] on div "Nouvelle campagne Nouvelle campagne Notifications Aujourd'hui Nouveau lead crée…" at bounding box center [752, 431] width 1505 height 812
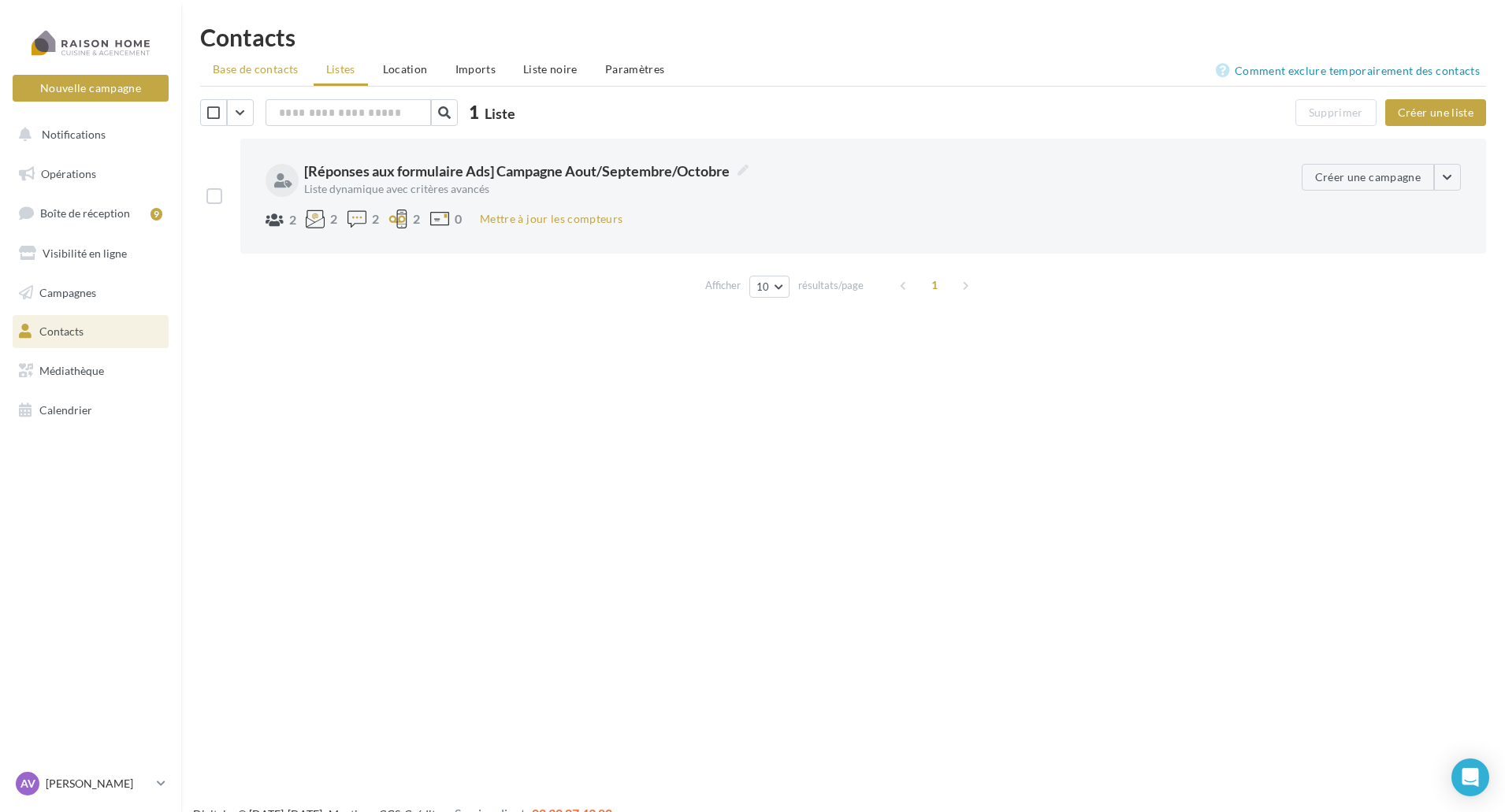
click at [271, 77] on li "Base de contacts" at bounding box center [256, 70] width 111 height 29
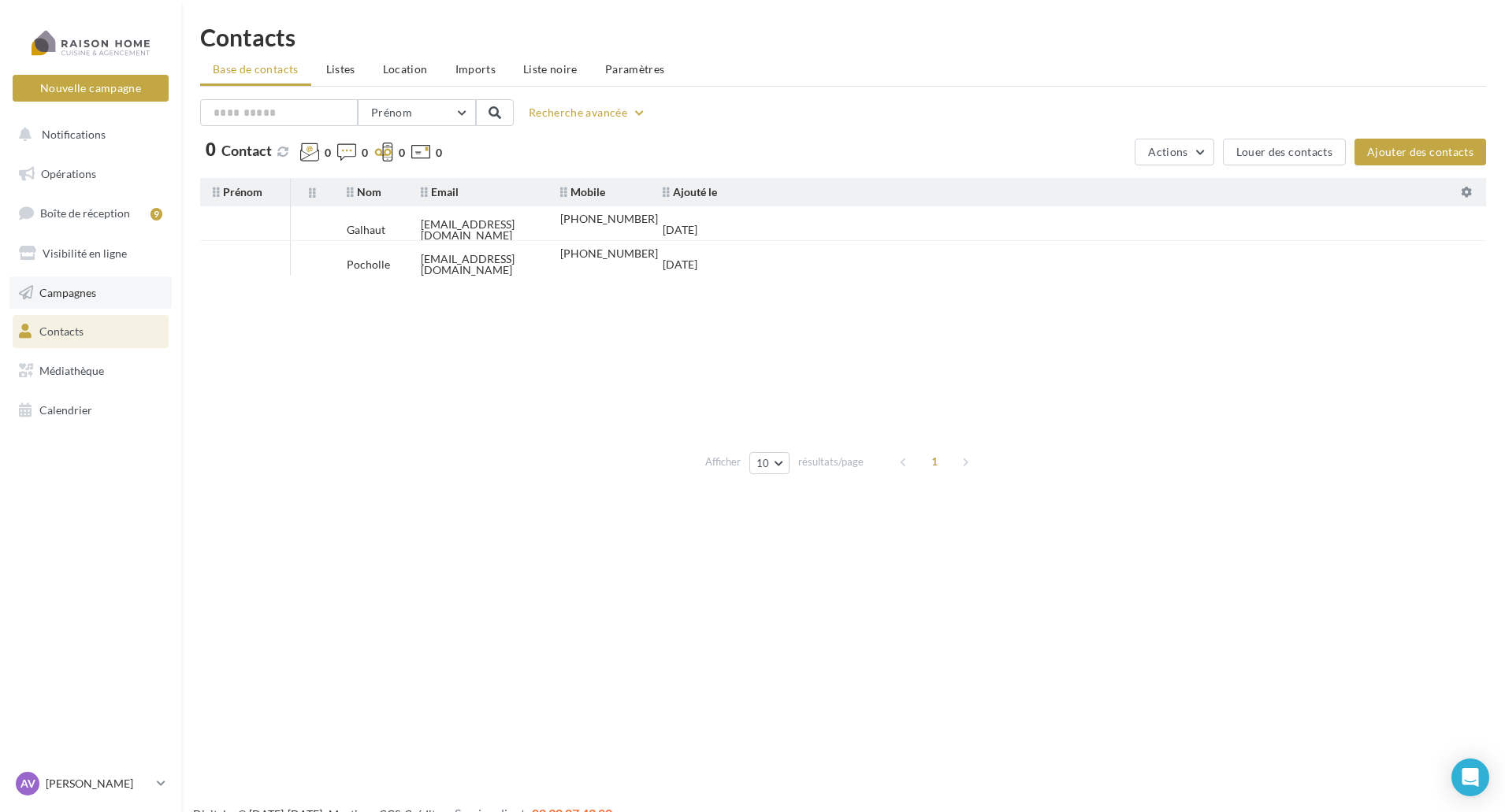
click at [104, 301] on link "Campagnes" at bounding box center [90, 293] width 162 height 34
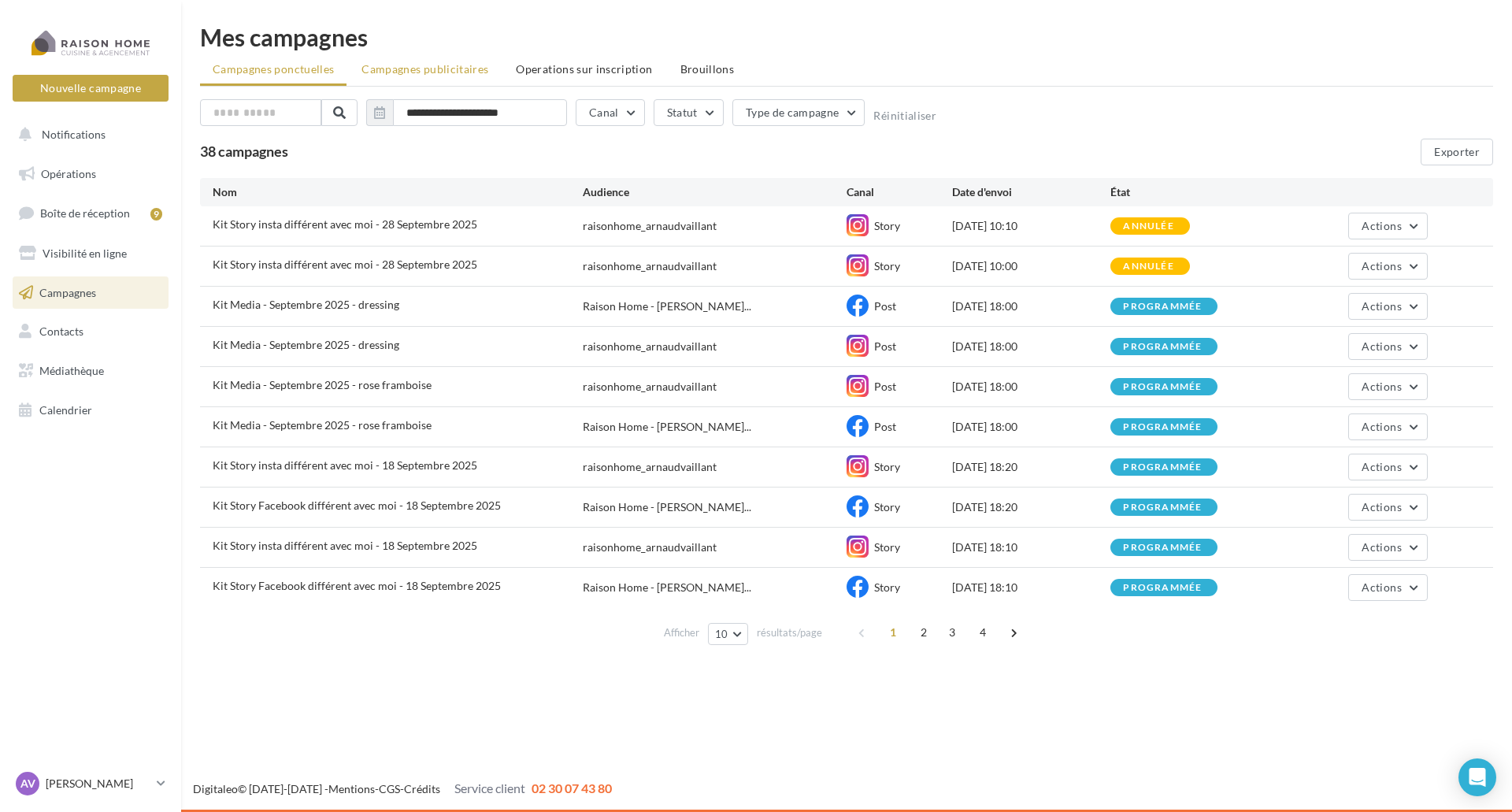
click at [439, 65] on span "Campagnes publicitaires" at bounding box center [425, 69] width 126 height 13
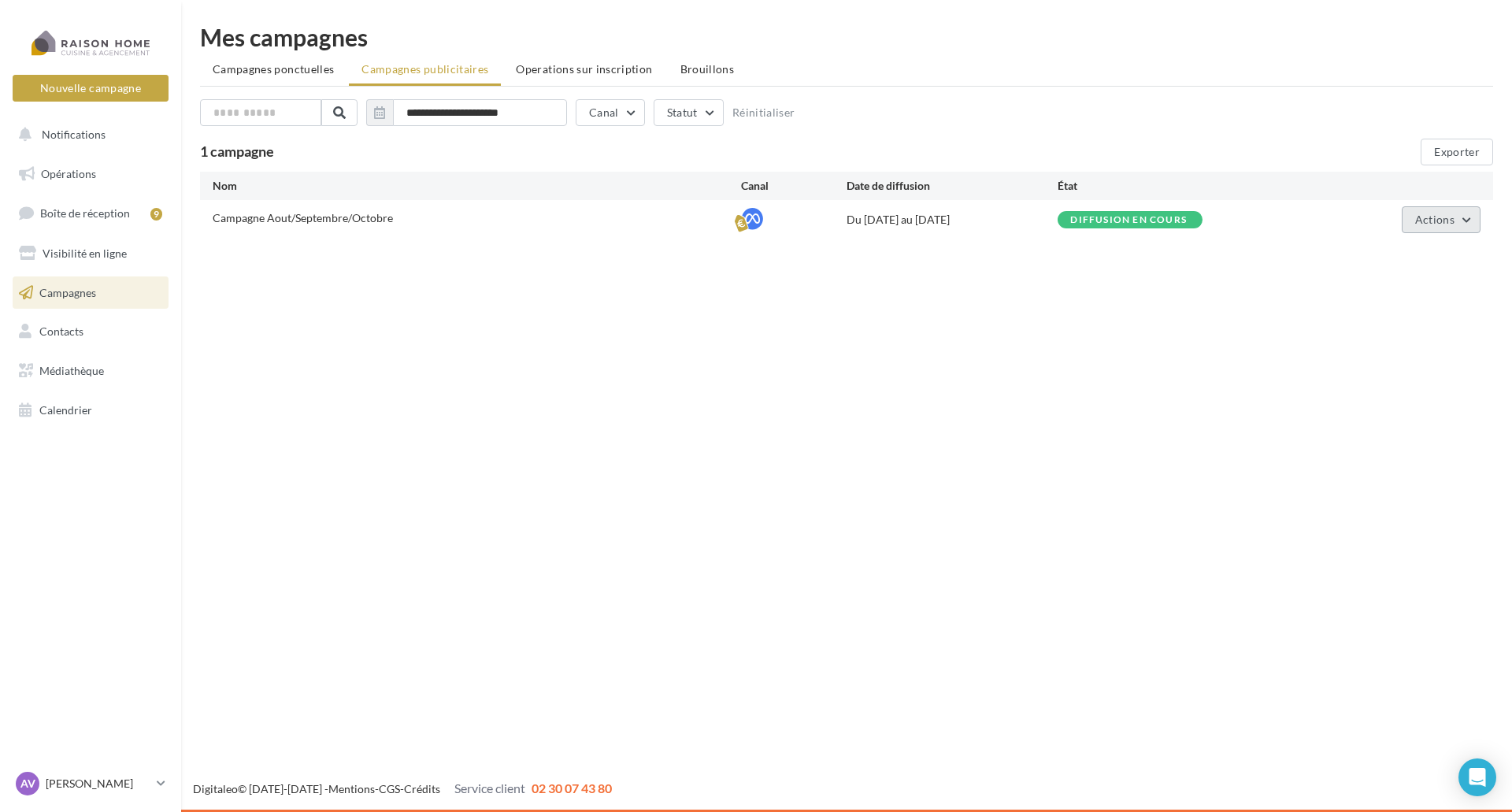
click at [1443, 224] on span "Actions" at bounding box center [1434, 219] width 39 height 13
drag, startPoint x: 1436, startPoint y: 340, endPoint x: 1424, endPoint y: 309, distance: 33.2
click at [1424, 309] on ul "Éditer Voir les résultats Voir les prélèvements Renommer Terminer" at bounding box center [1402, 339] width 158 height 205
click at [1428, 213] on span "Actions" at bounding box center [1434, 219] width 39 height 13
click at [1418, 286] on button "Voir les résultats" at bounding box center [1402, 298] width 158 height 41
